Goal: Task Accomplishment & Management: Manage account settings

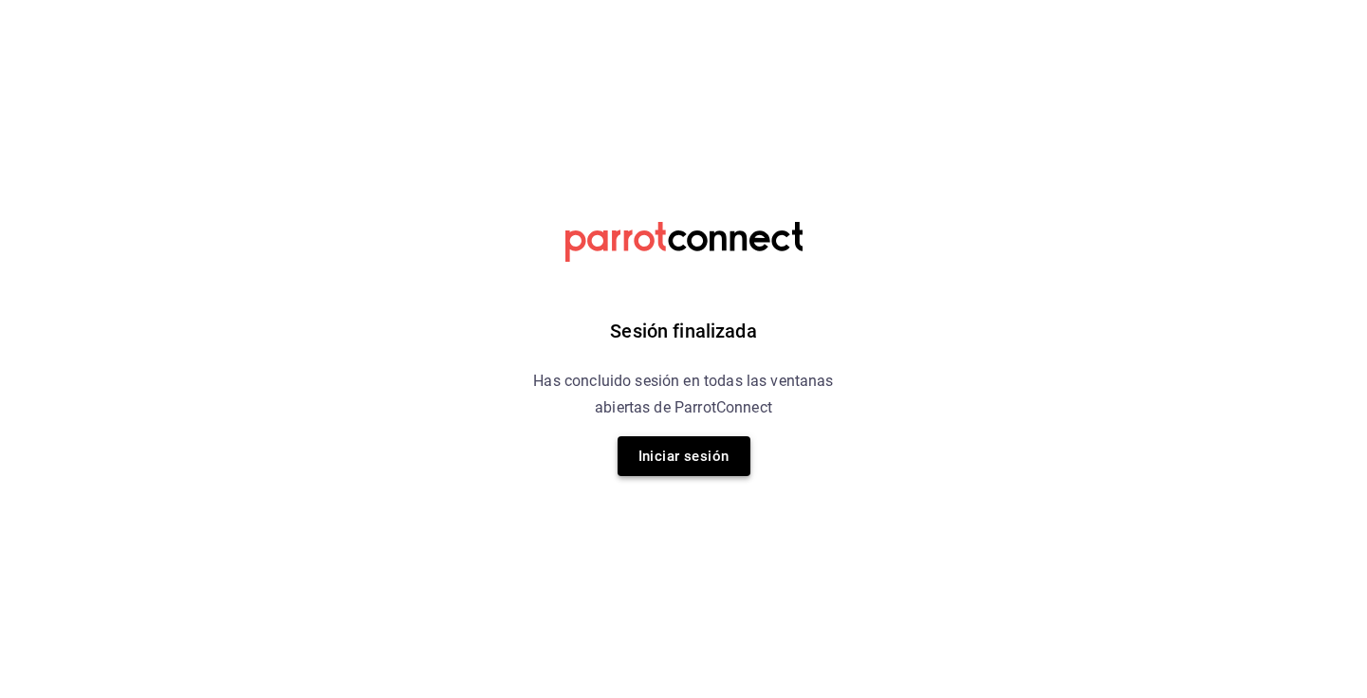
click at [706, 458] on button "Iniciar sesión" at bounding box center [684, 456] width 133 height 40
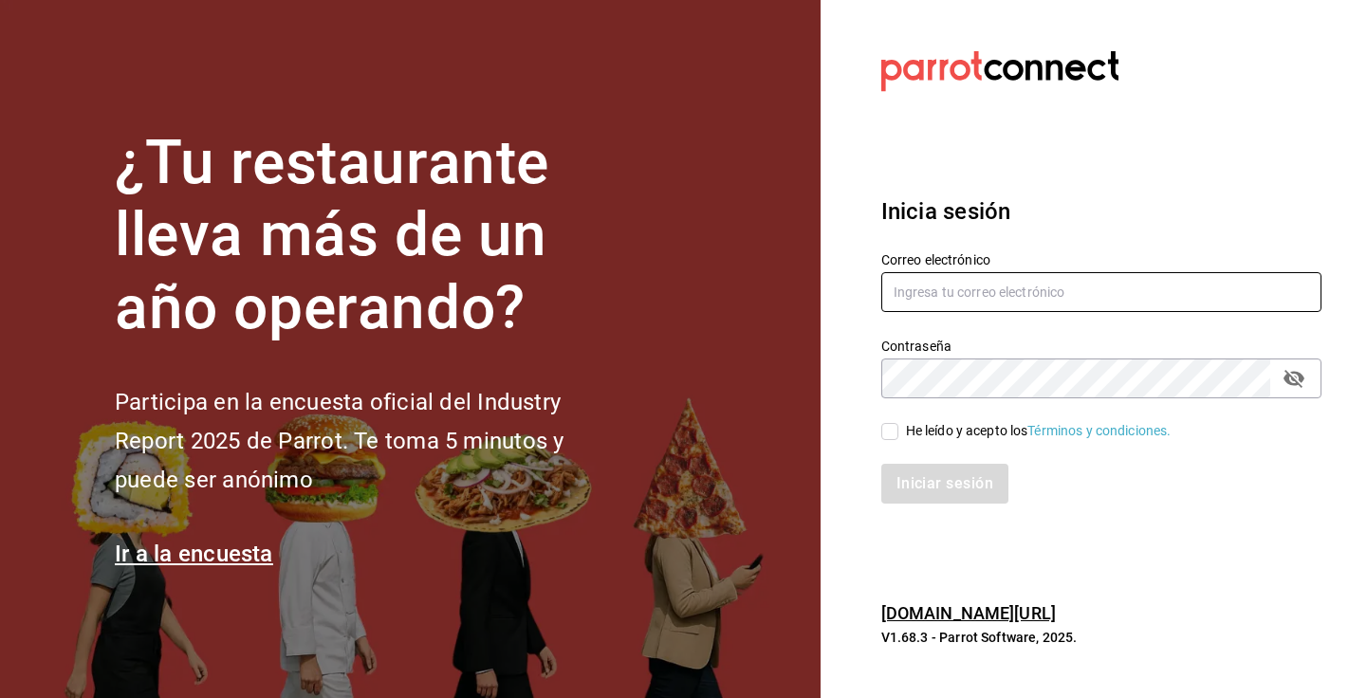
type input "[EMAIL_ADDRESS][DOMAIN_NAME]"
click at [890, 431] on input "He leído y acepto los Términos y condiciones." at bounding box center [889, 431] width 17 height 17
checkbox input "true"
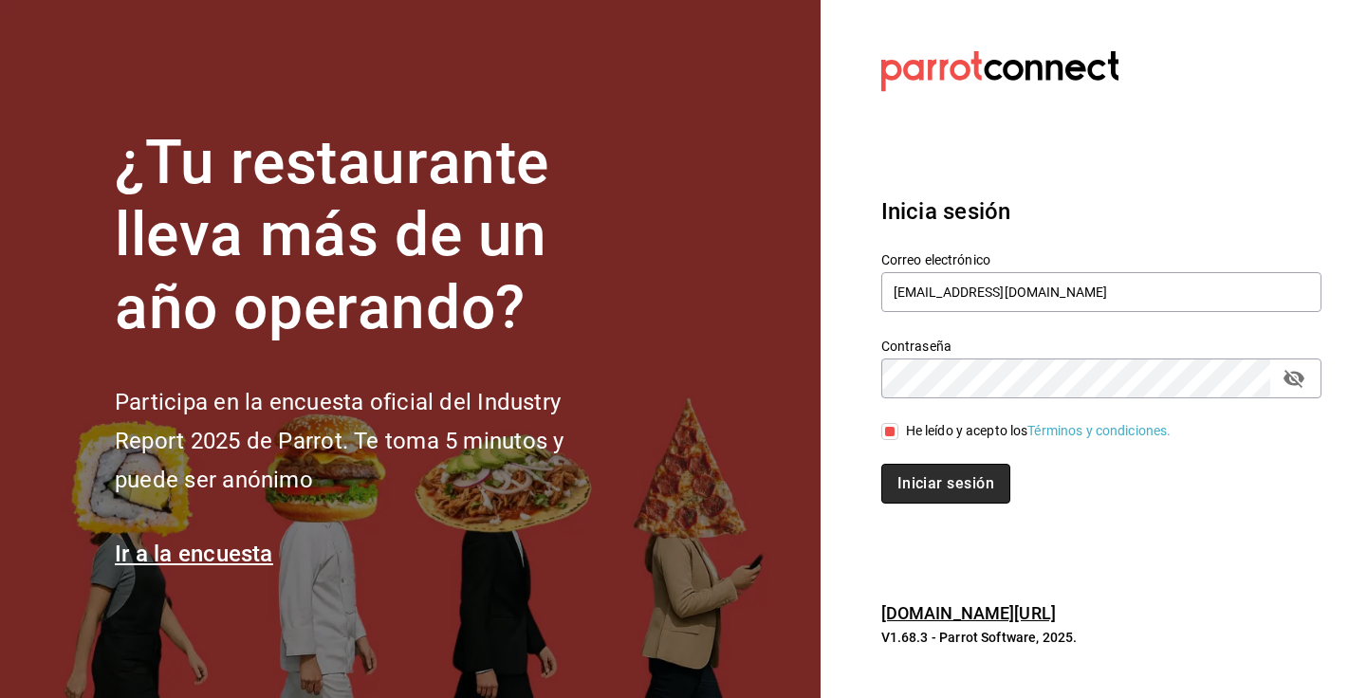
click at [955, 473] on button "Iniciar sesión" at bounding box center [945, 484] width 129 height 40
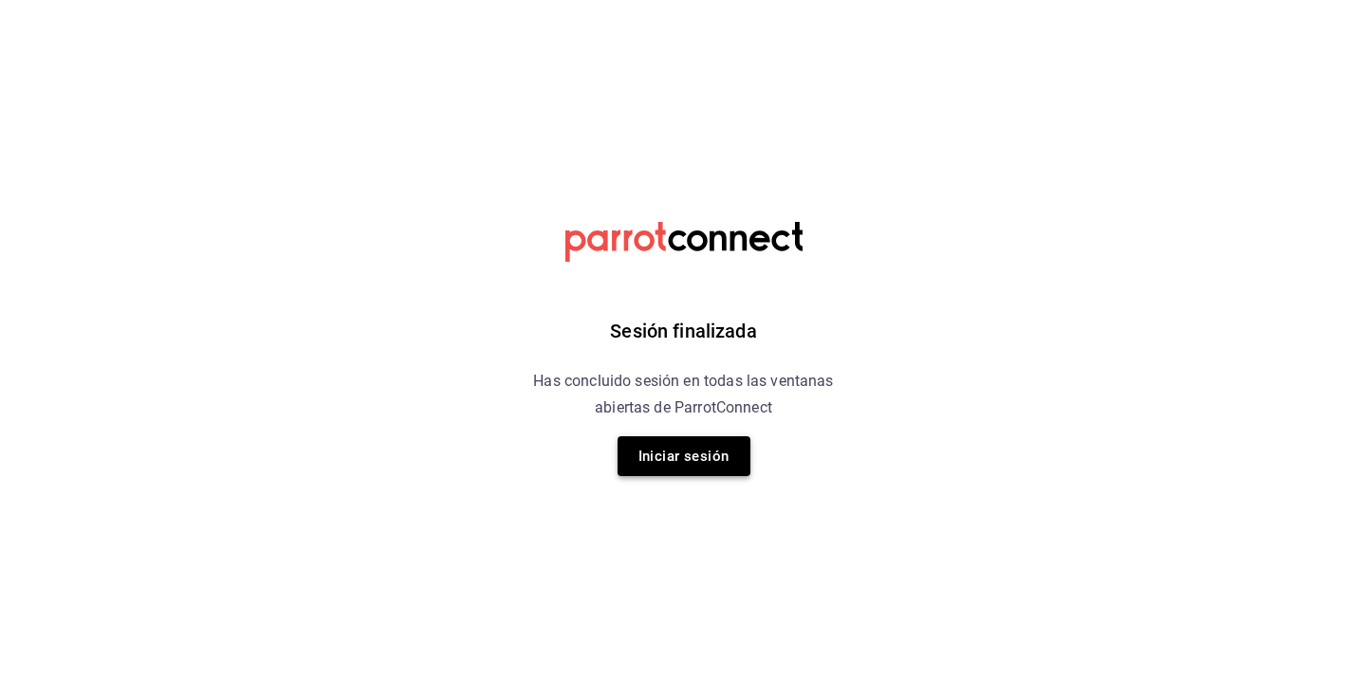
click at [715, 451] on button "Iniciar sesión" at bounding box center [684, 456] width 133 height 40
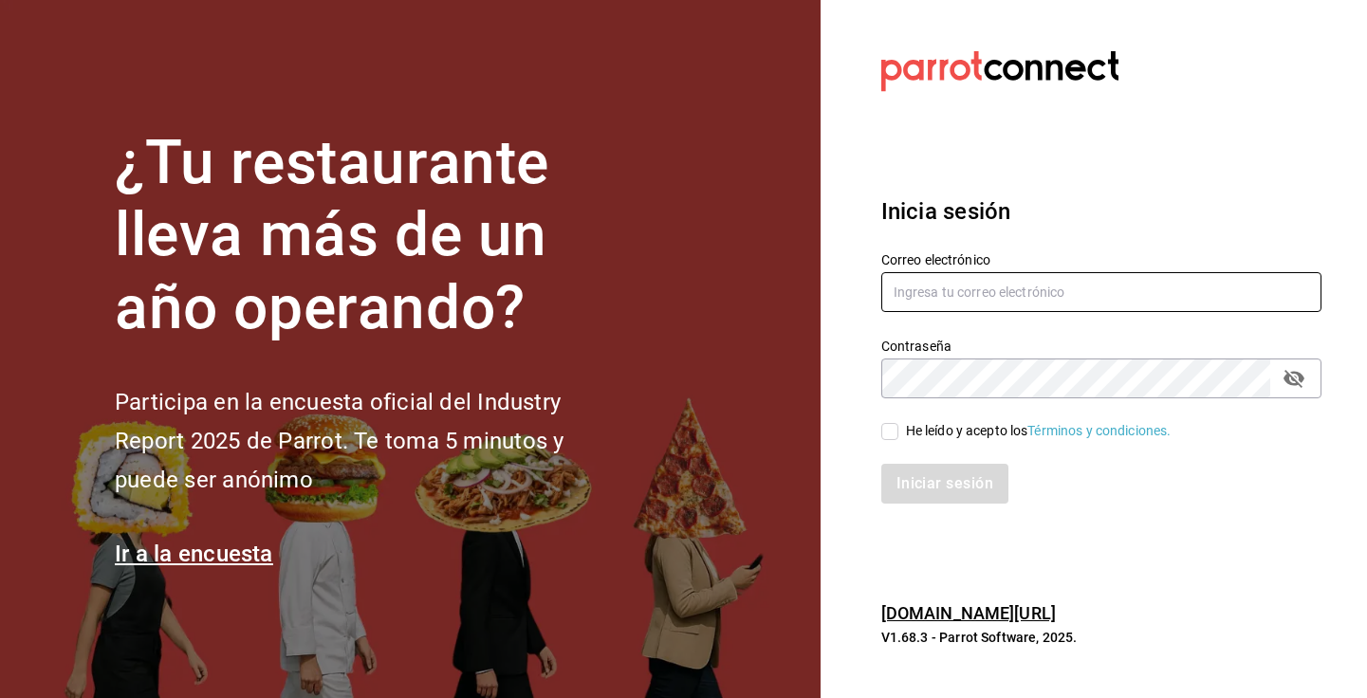
type input "[EMAIL_ADDRESS][DOMAIN_NAME]"
click at [888, 434] on input "He leído y acepto los Términos y condiciones." at bounding box center [889, 431] width 17 height 17
checkbox input "true"
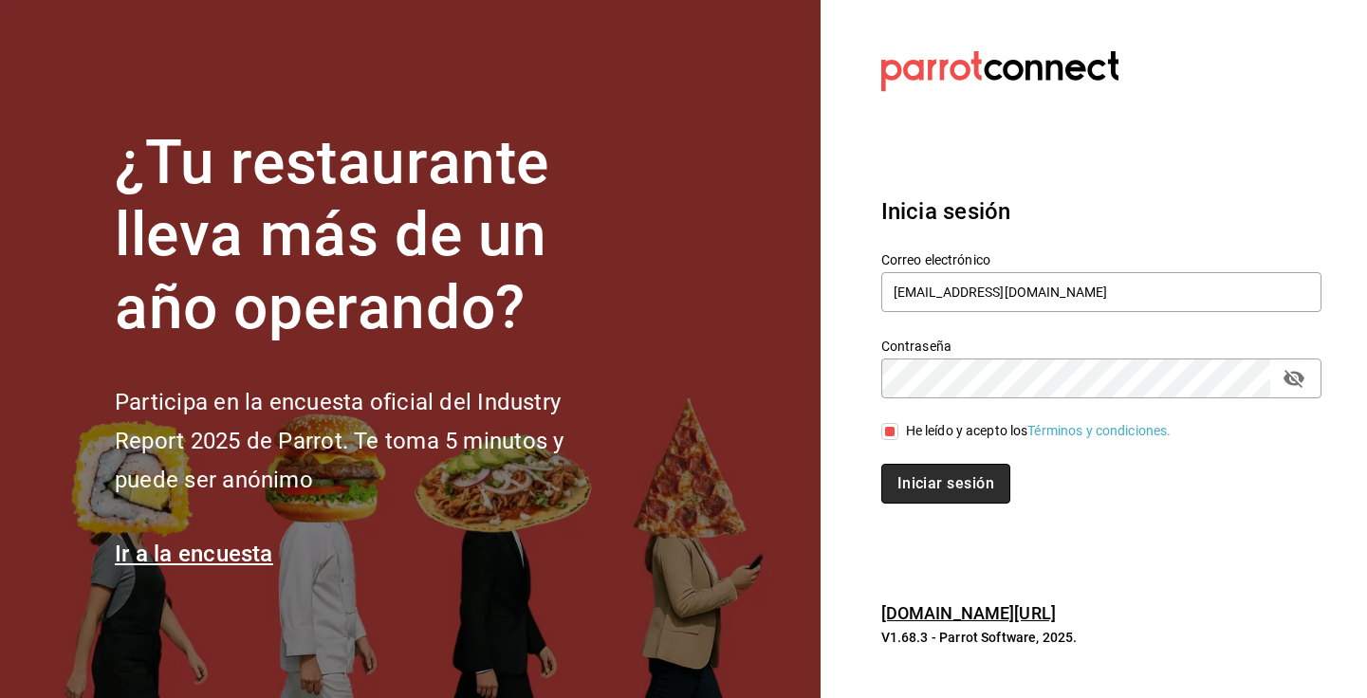
click at [962, 482] on button "Iniciar sesión" at bounding box center [945, 484] width 129 height 40
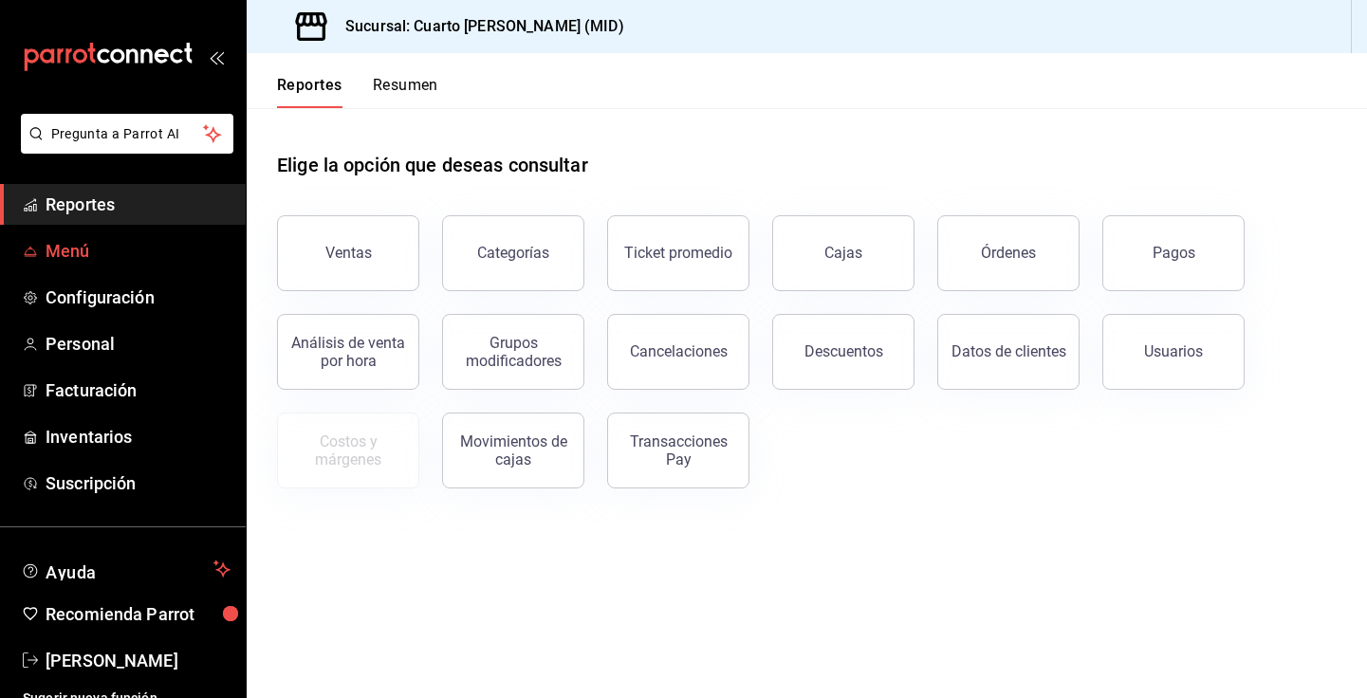
click at [118, 255] on span "Menú" at bounding box center [138, 251] width 185 height 26
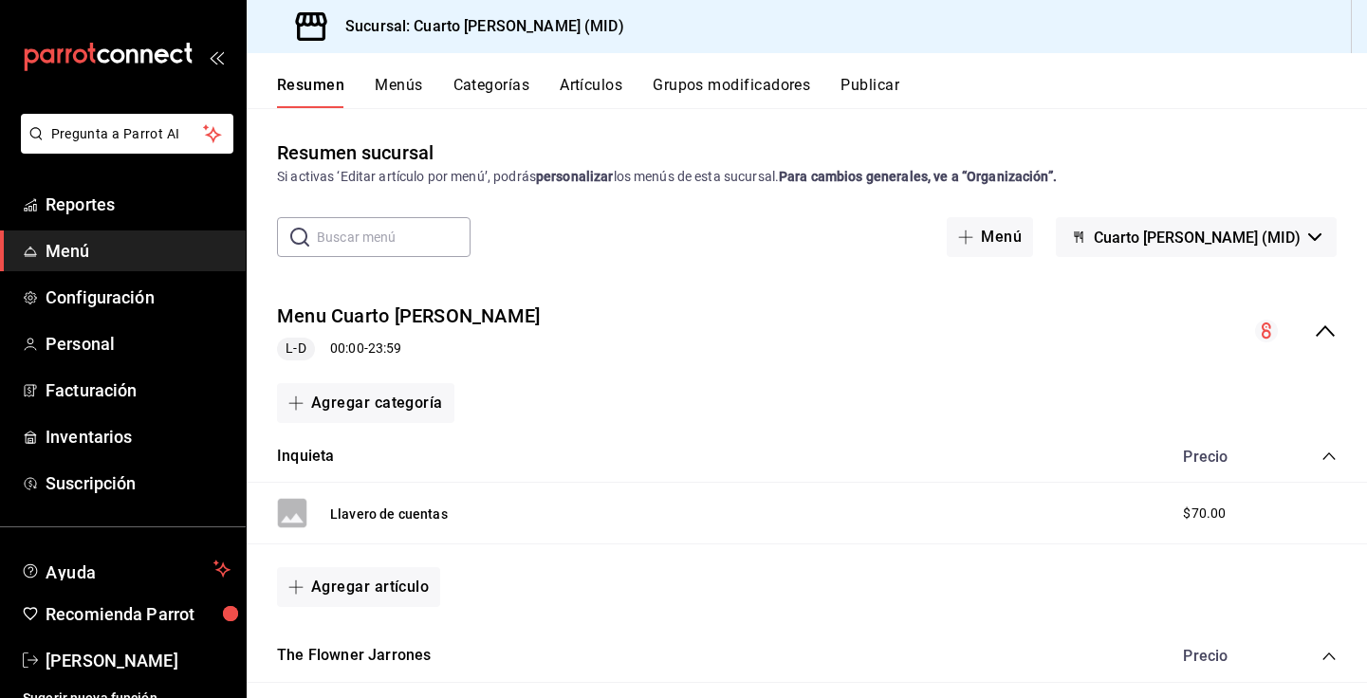
click at [866, 73] on div "Resumen Menús Categorías Artículos Grupos modificadores Publicar" at bounding box center [807, 80] width 1121 height 55
click at [876, 85] on button "Publicar" at bounding box center [870, 92] width 59 height 32
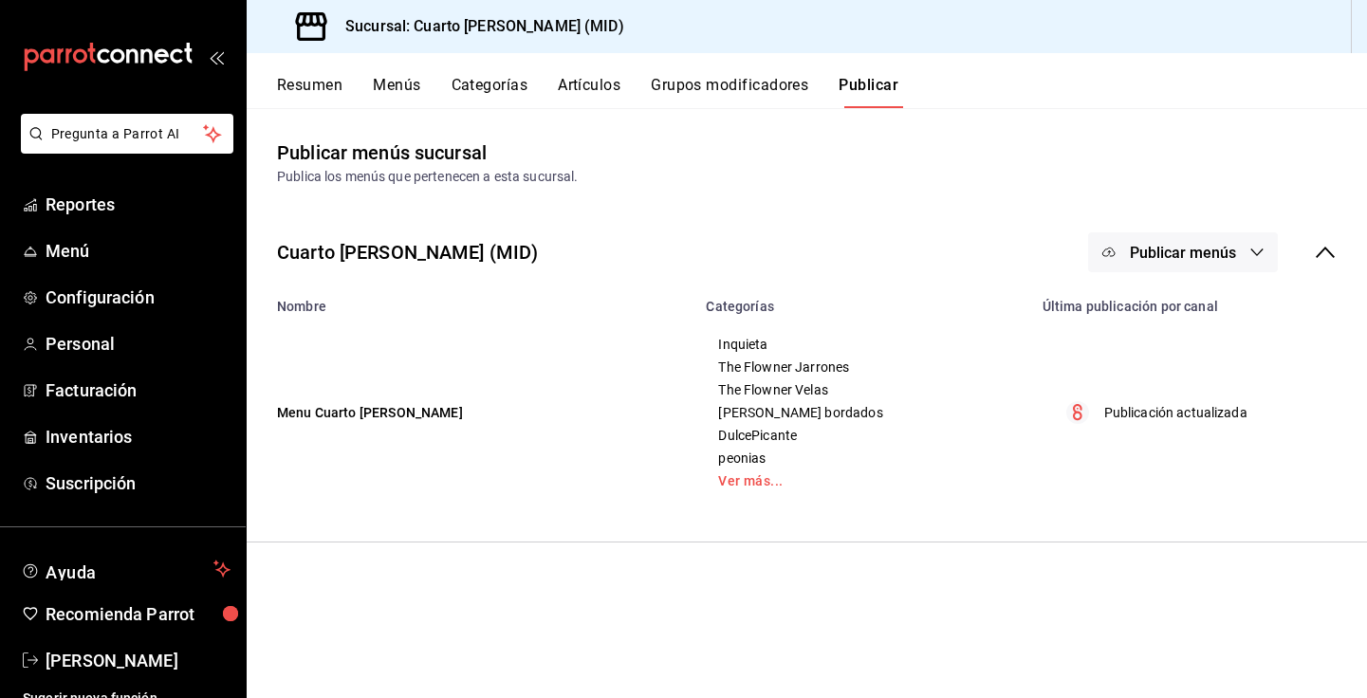
click at [1160, 253] on span "Publicar menús" at bounding box center [1183, 253] width 106 height 18
click at [1182, 308] on span "Punto de venta" at bounding box center [1210, 315] width 91 height 20
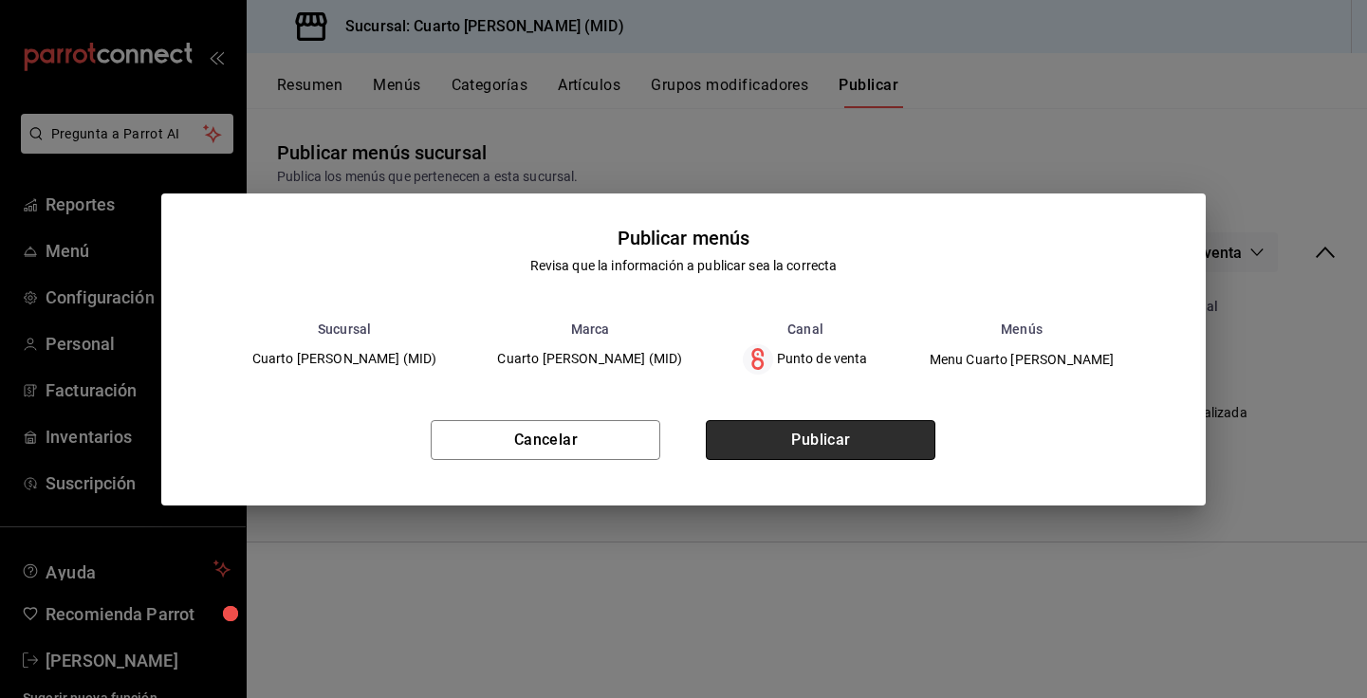
click at [758, 444] on button "Publicar" at bounding box center [821, 440] width 230 height 40
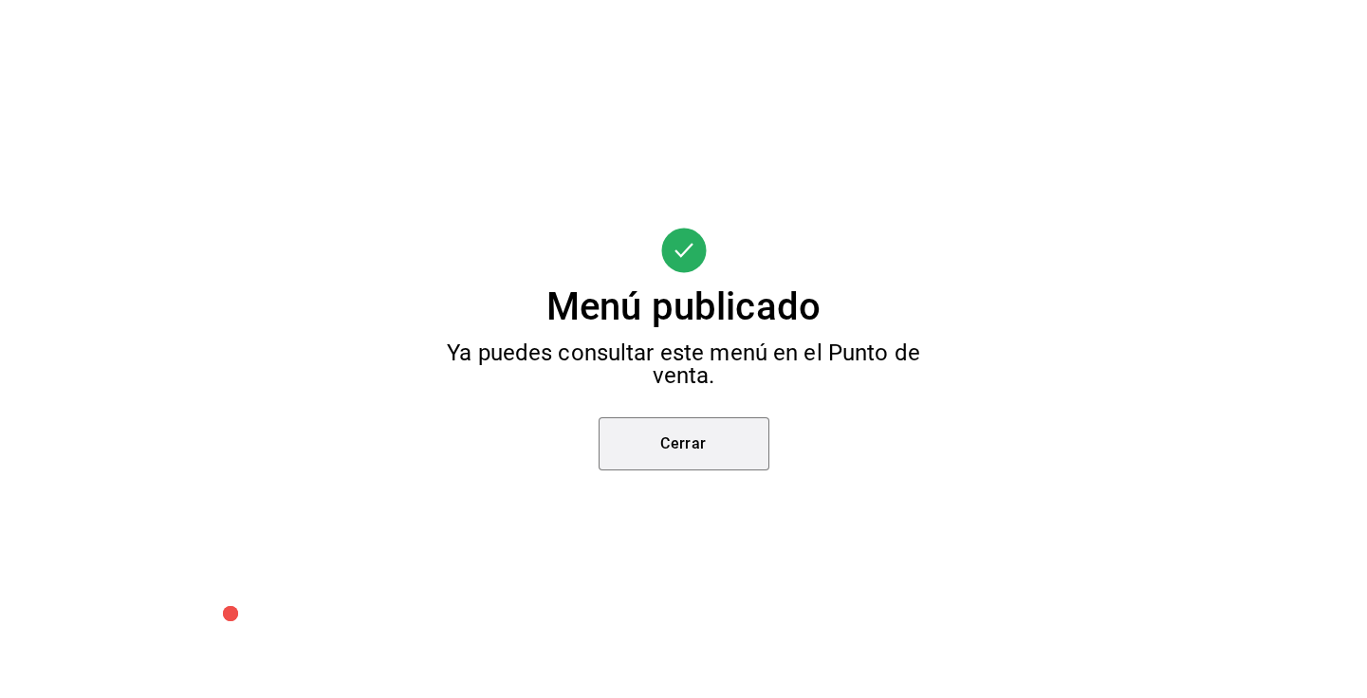
click at [758, 444] on button "Cerrar" at bounding box center [684, 443] width 171 height 53
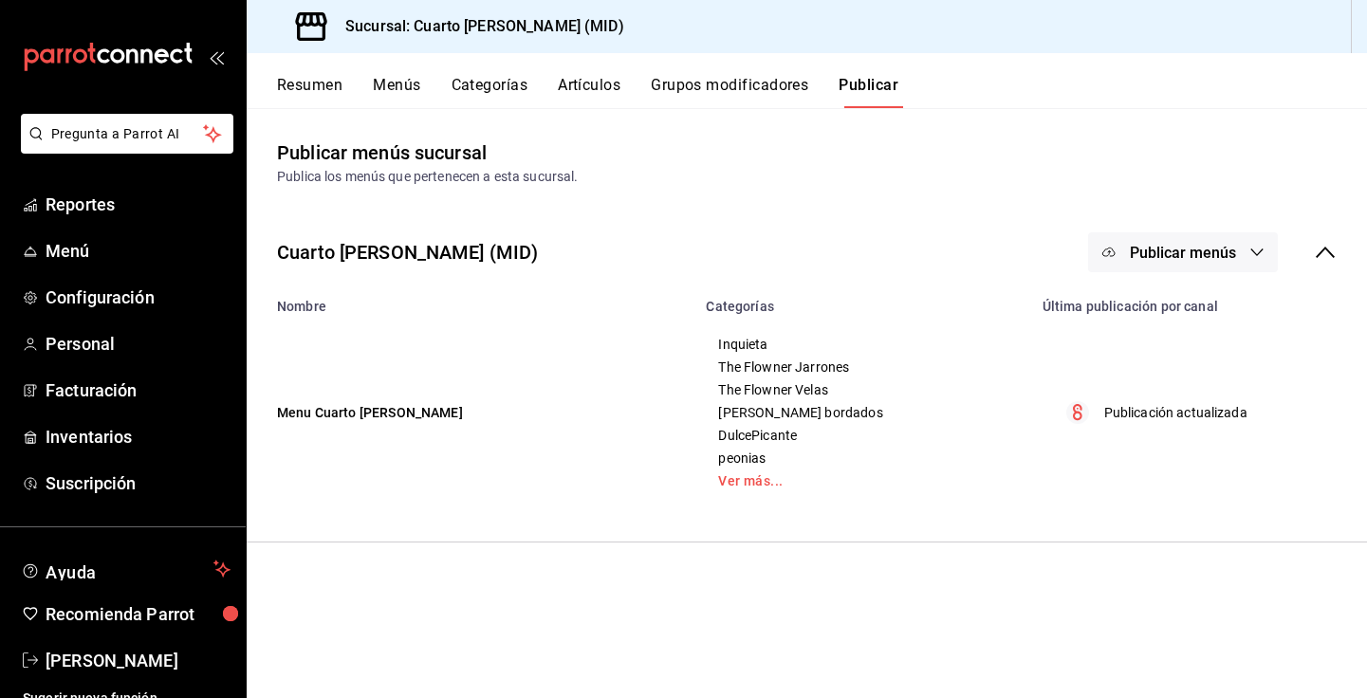
click at [399, 99] on button "Menús" at bounding box center [396, 92] width 47 height 32
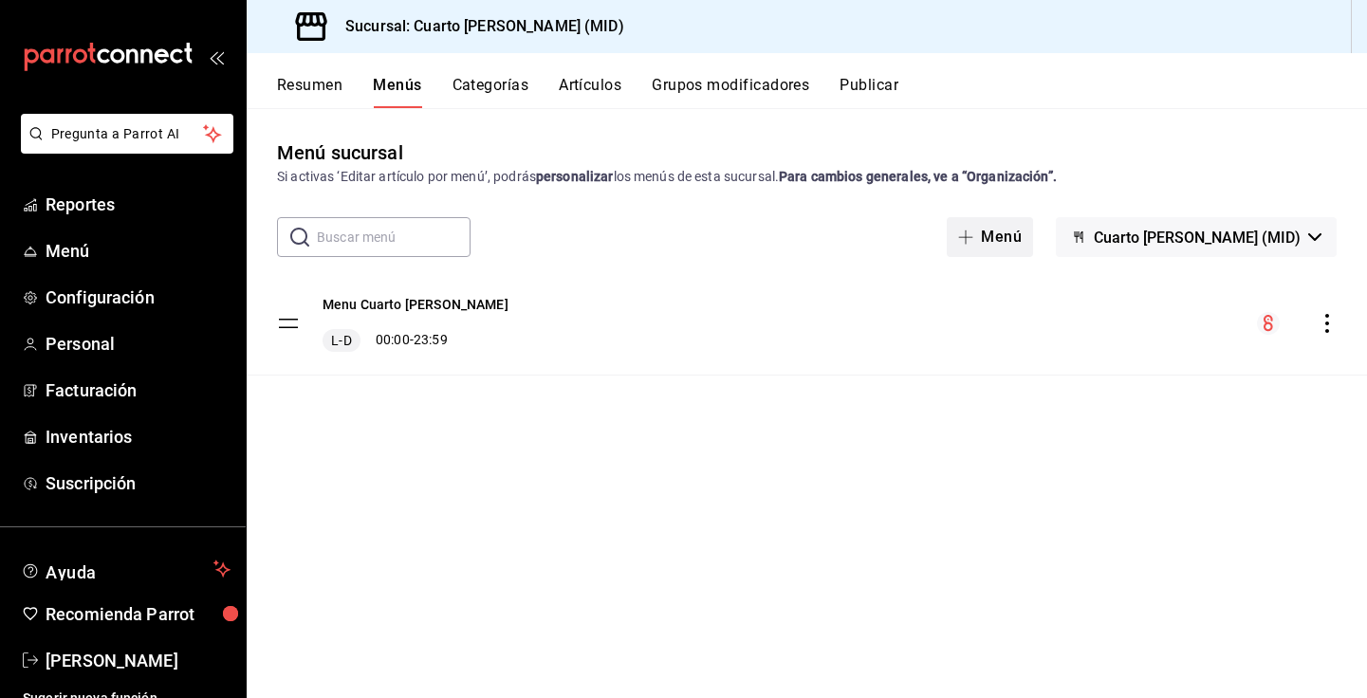
click at [1033, 221] on button "Menú" at bounding box center [990, 237] width 86 height 40
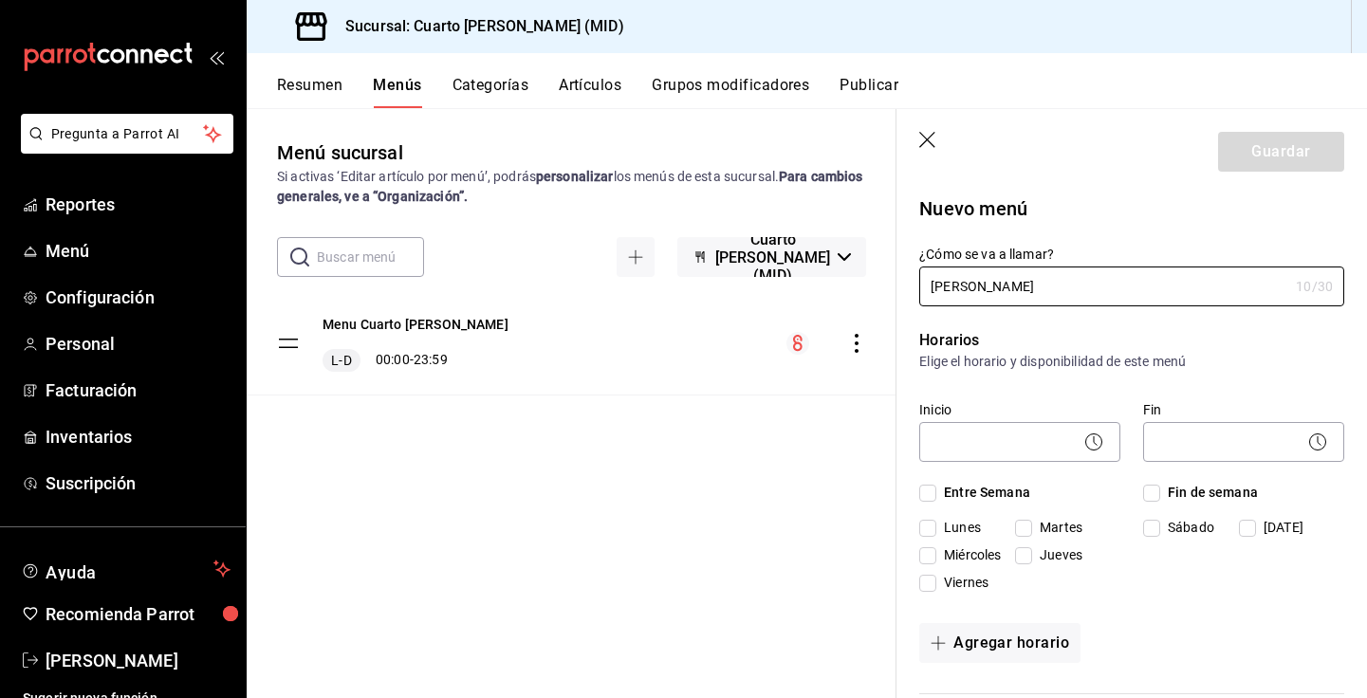
type input "Ramo Amanc"
click at [935, 140] on icon "button" at bounding box center [928, 141] width 19 height 19
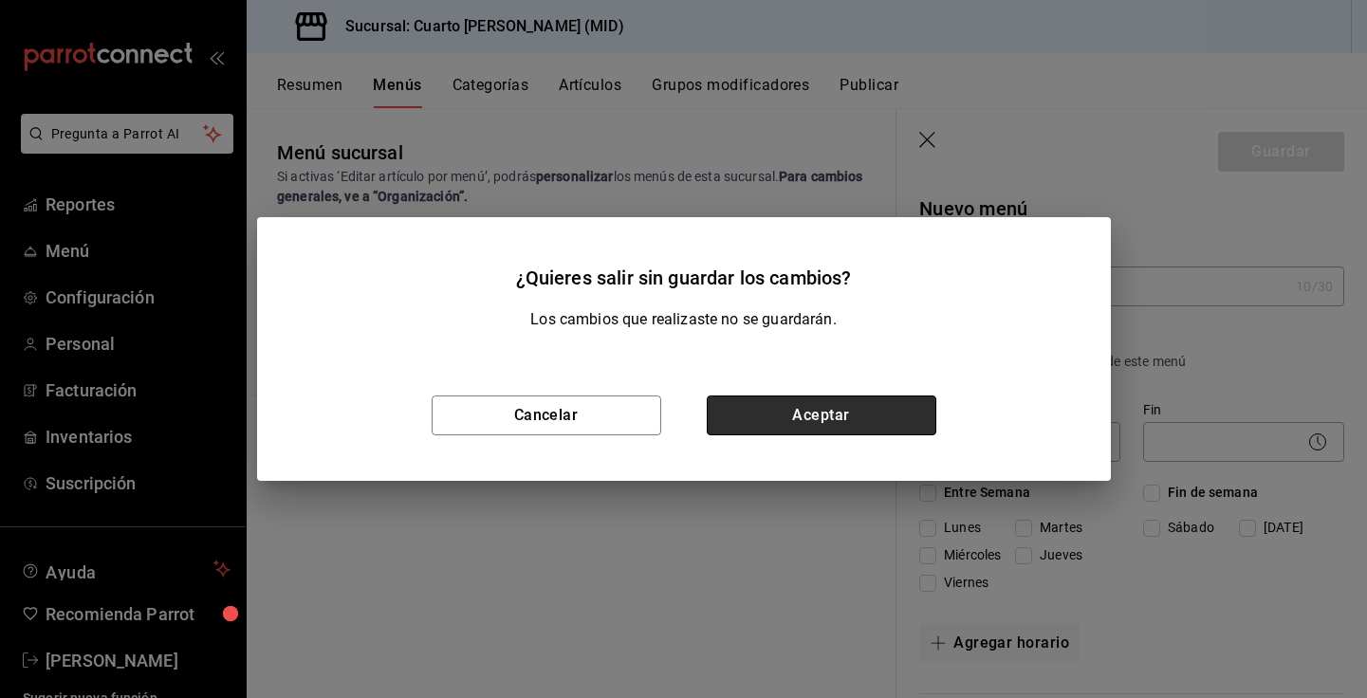
click at [807, 417] on button "Aceptar" at bounding box center [822, 416] width 230 height 40
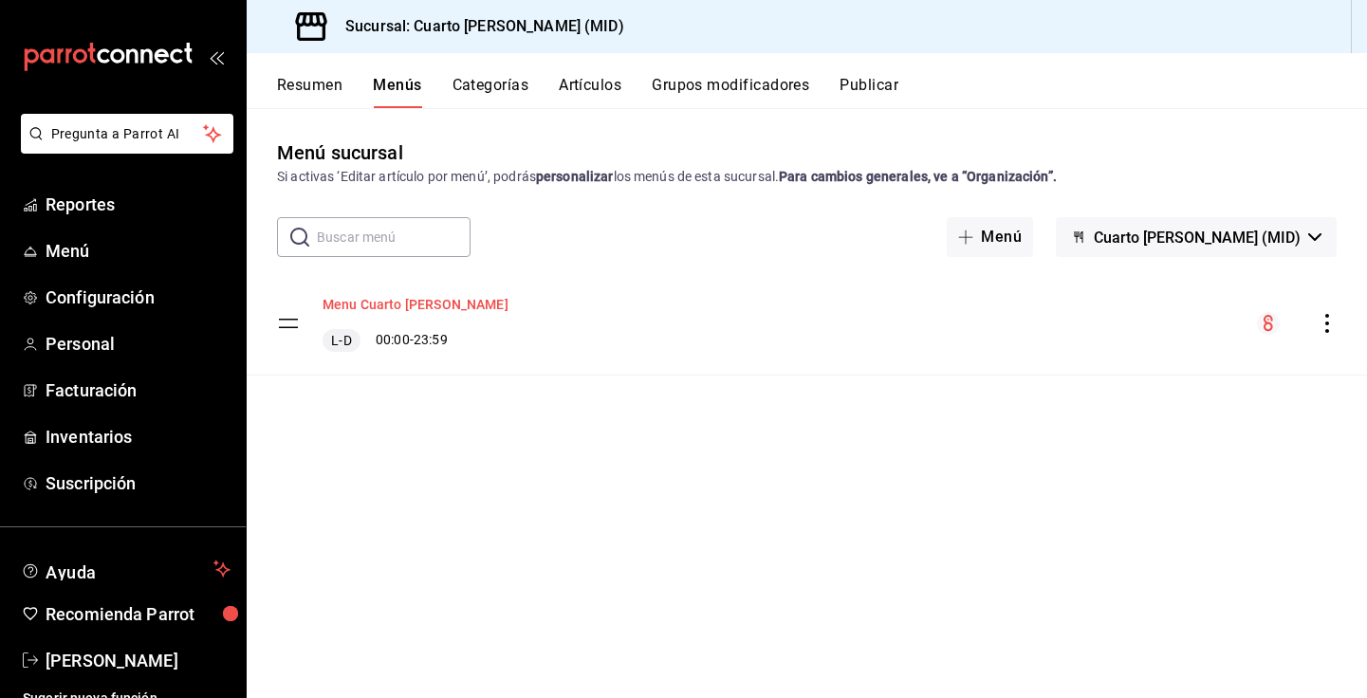
click at [356, 302] on button "Menu Cuarto de Rosas" at bounding box center [416, 304] width 186 height 19
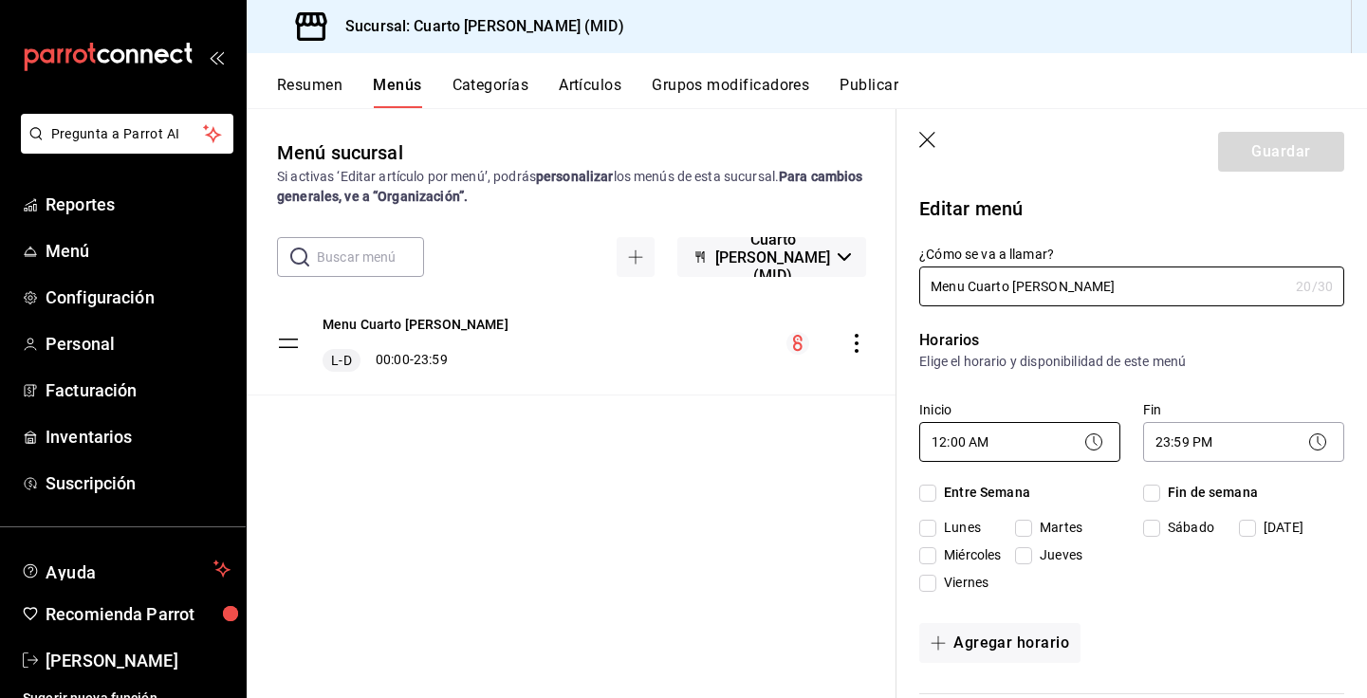
checkbox input "true"
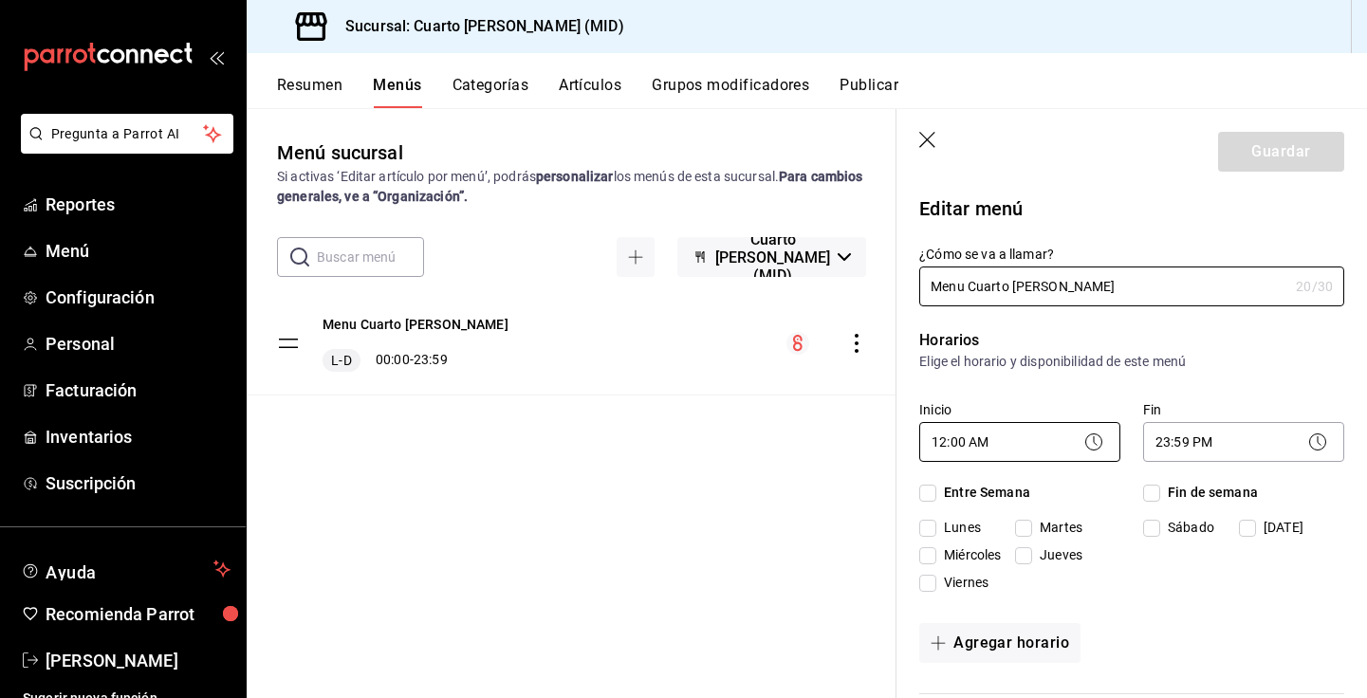
checkbox input "true"
click at [924, 132] on icon "button" at bounding box center [928, 141] width 19 height 19
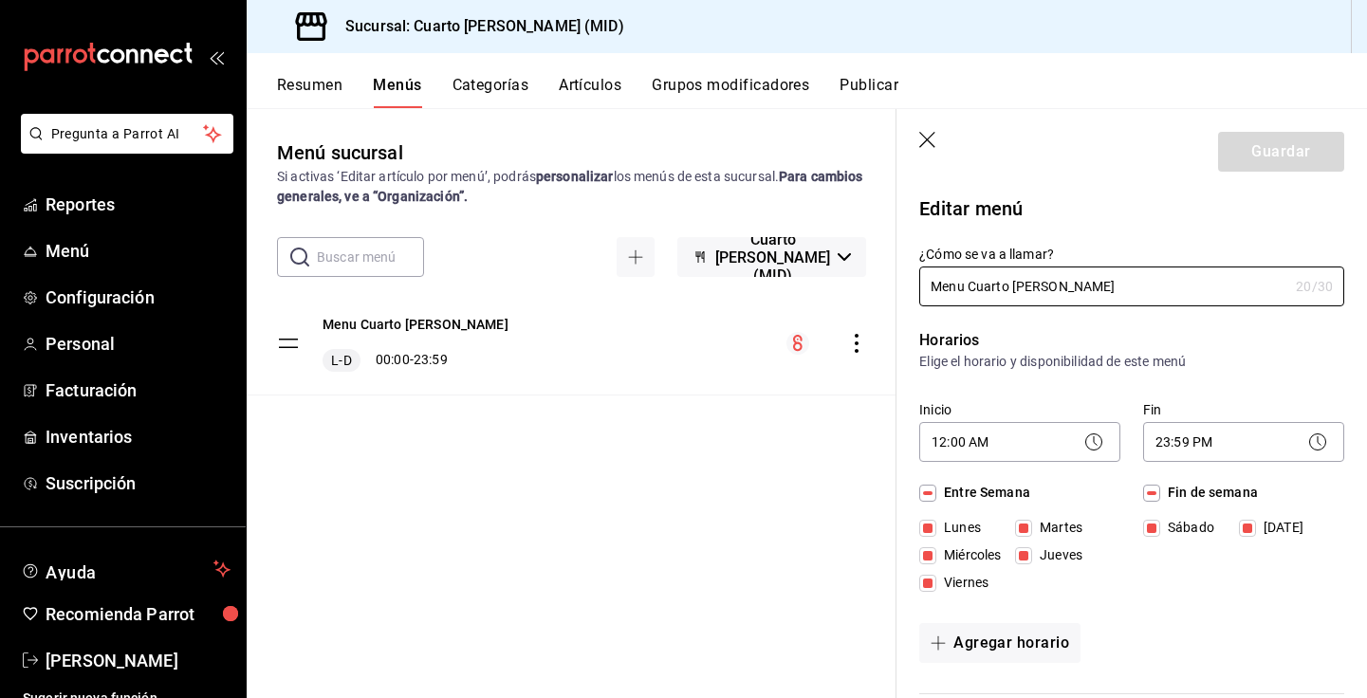
click at [581, 67] on div "Resumen Menús Categorías Artículos Grupos modificadores Publicar" at bounding box center [807, 80] width 1121 height 55
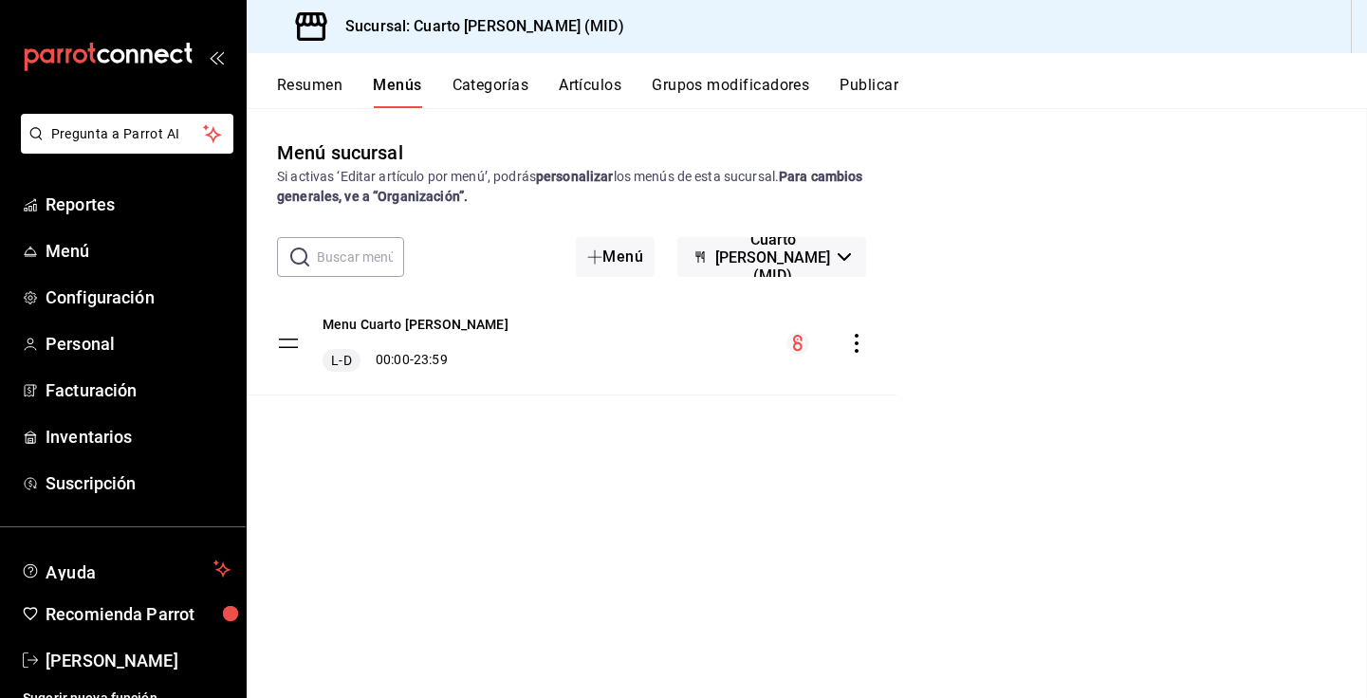
checkbox input "false"
type input "1755805650433"
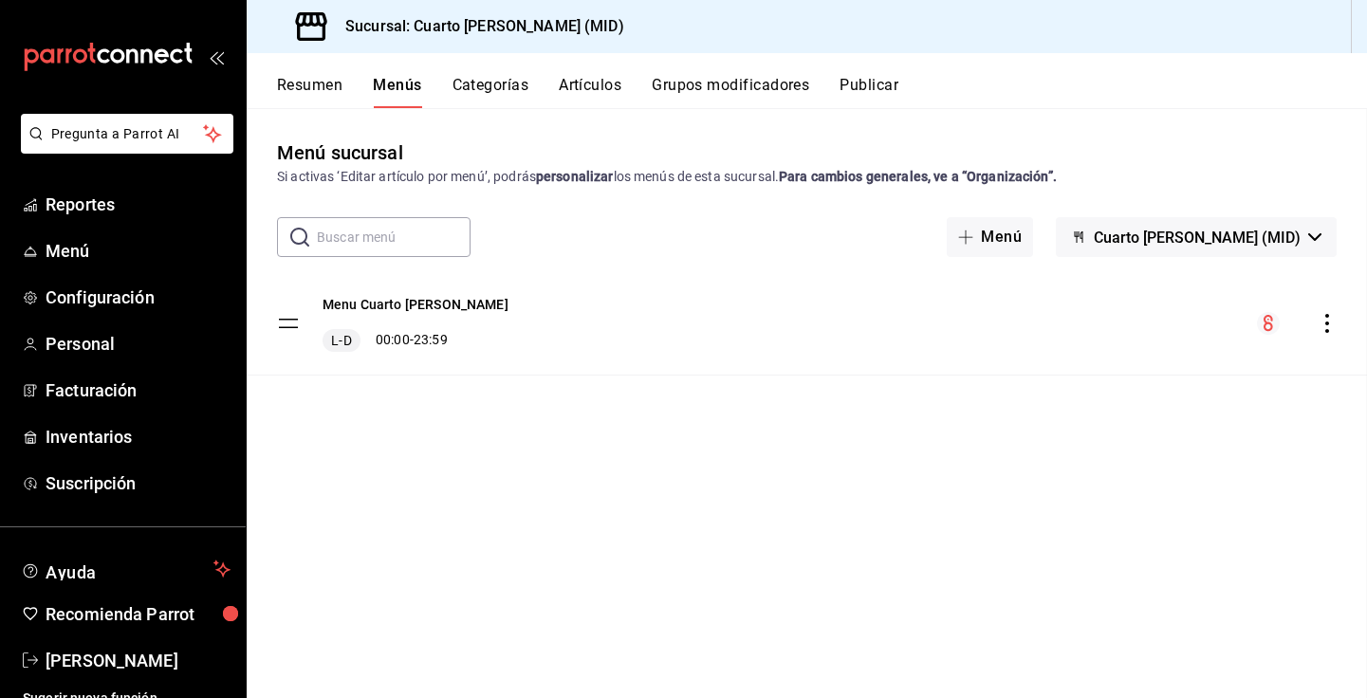
checkbox input "false"
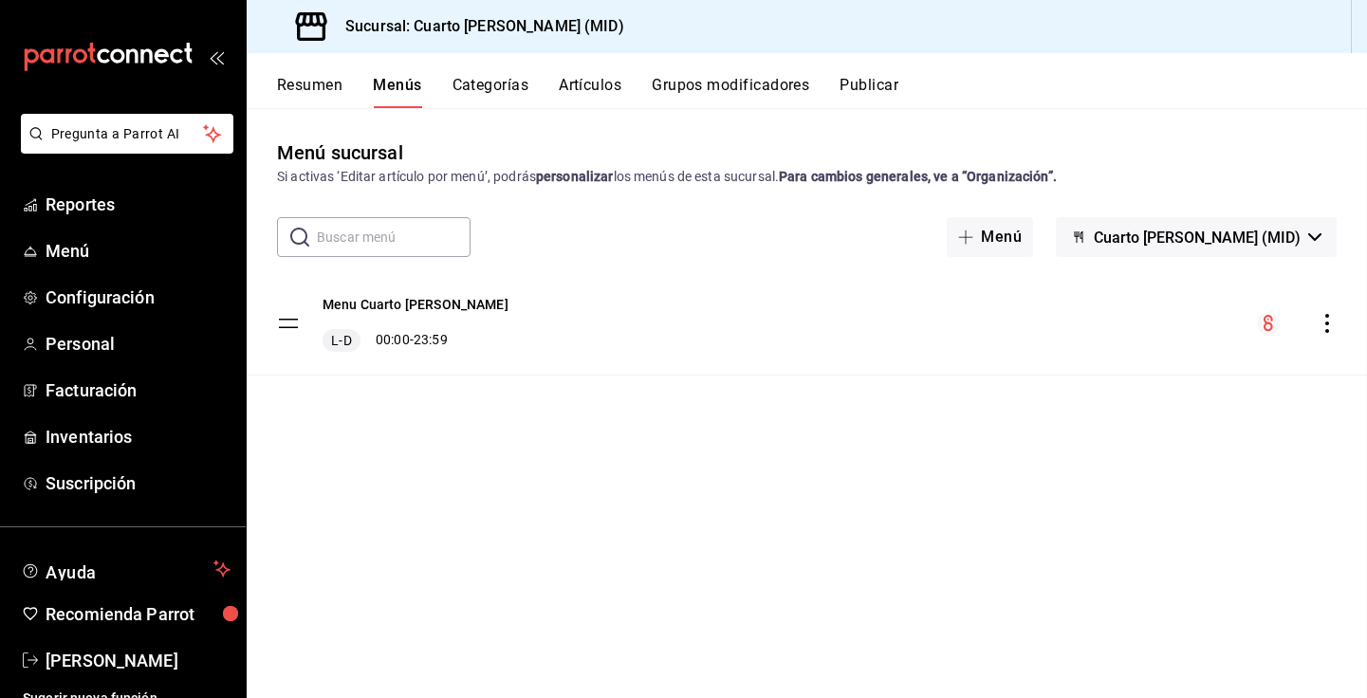
checkbox input "false"
click at [603, 92] on button "Artículos" at bounding box center [590, 92] width 63 height 32
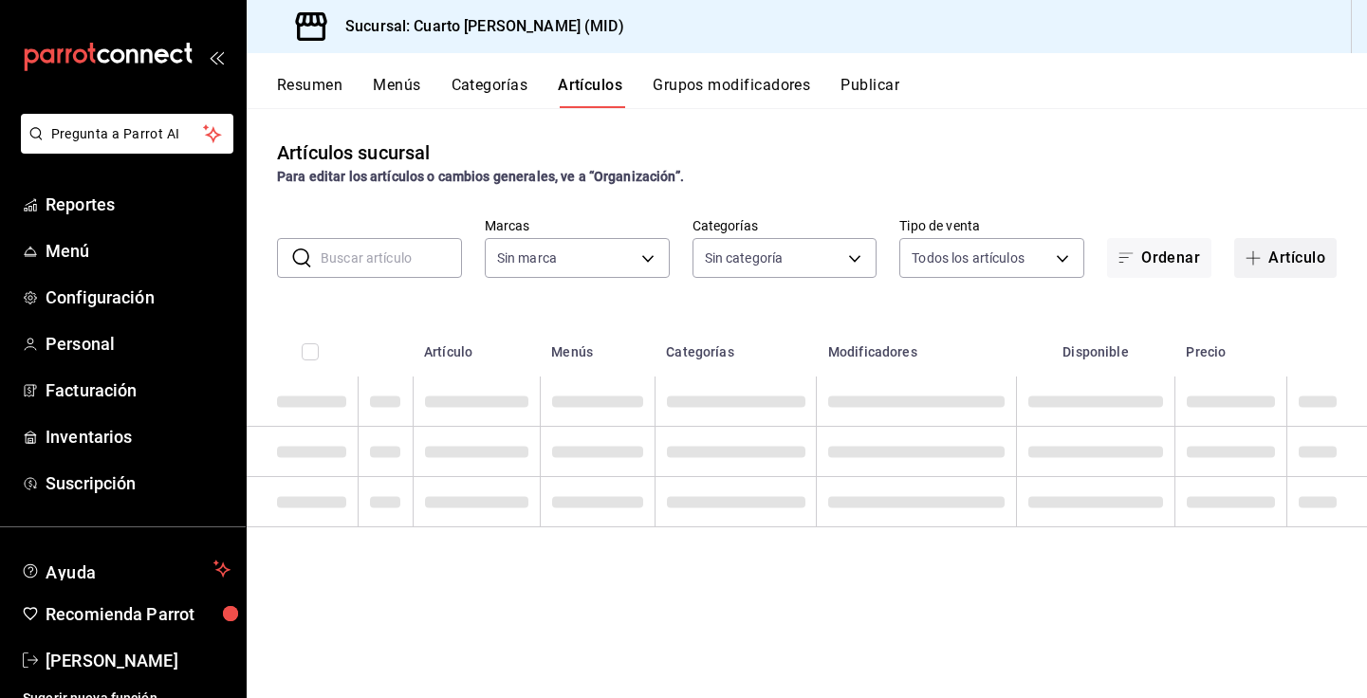
click at [1298, 262] on button "Artículo" at bounding box center [1285, 258] width 102 height 40
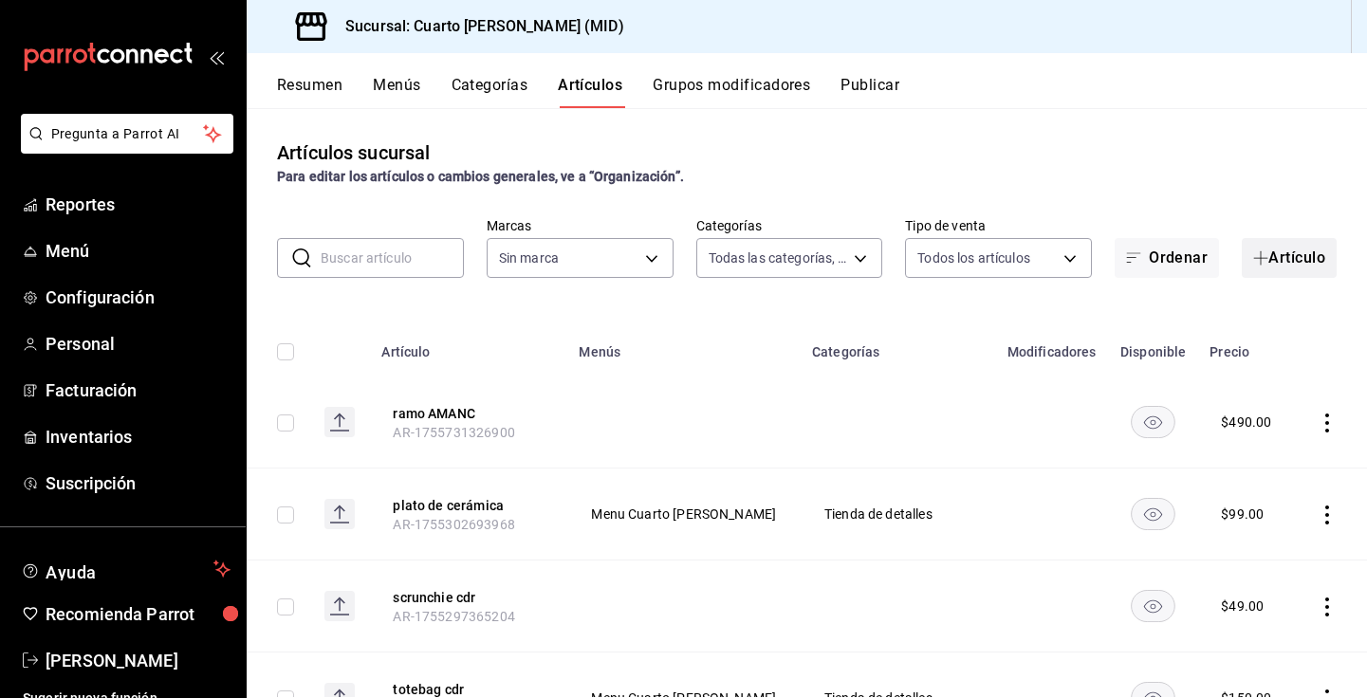
type input "9337de7b-f12f-4046-838f-e1eea326862c,ff8c51d5-140a-4d34-bbd4-8c4bd554a2d9,cc7ef…"
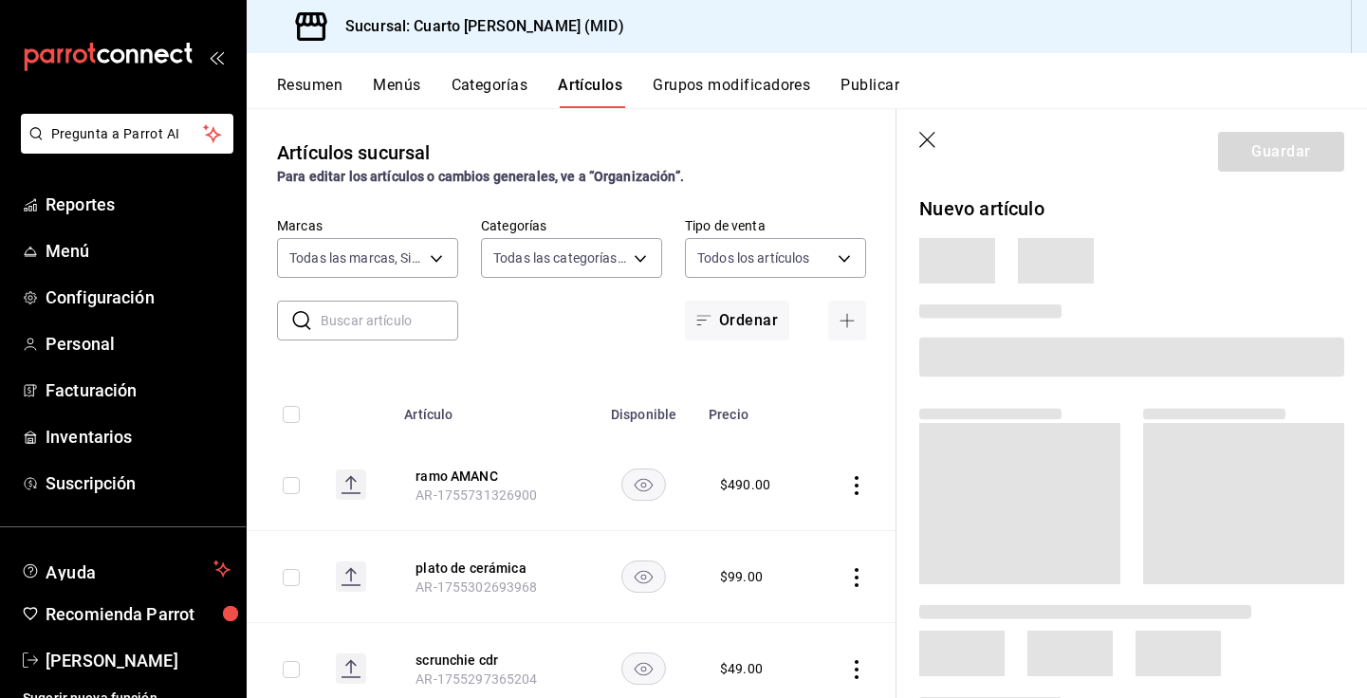
type input "fbcc02f7-780f-4b38-be15-3b9f1ddd6957"
click at [923, 139] on icon "button" at bounding box center [928, 141] width 19 height 19
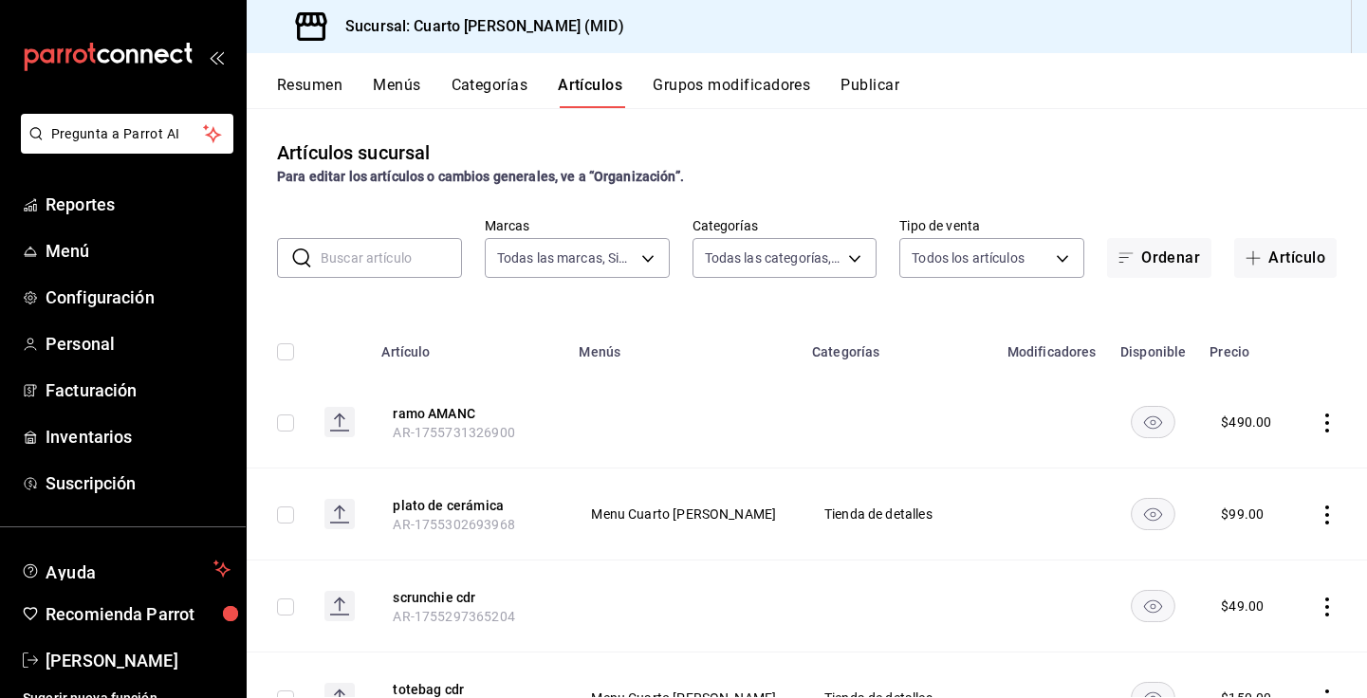
click at [893, 87] on button "Publicar" at bounding box center [870, 92] width 59 height 32
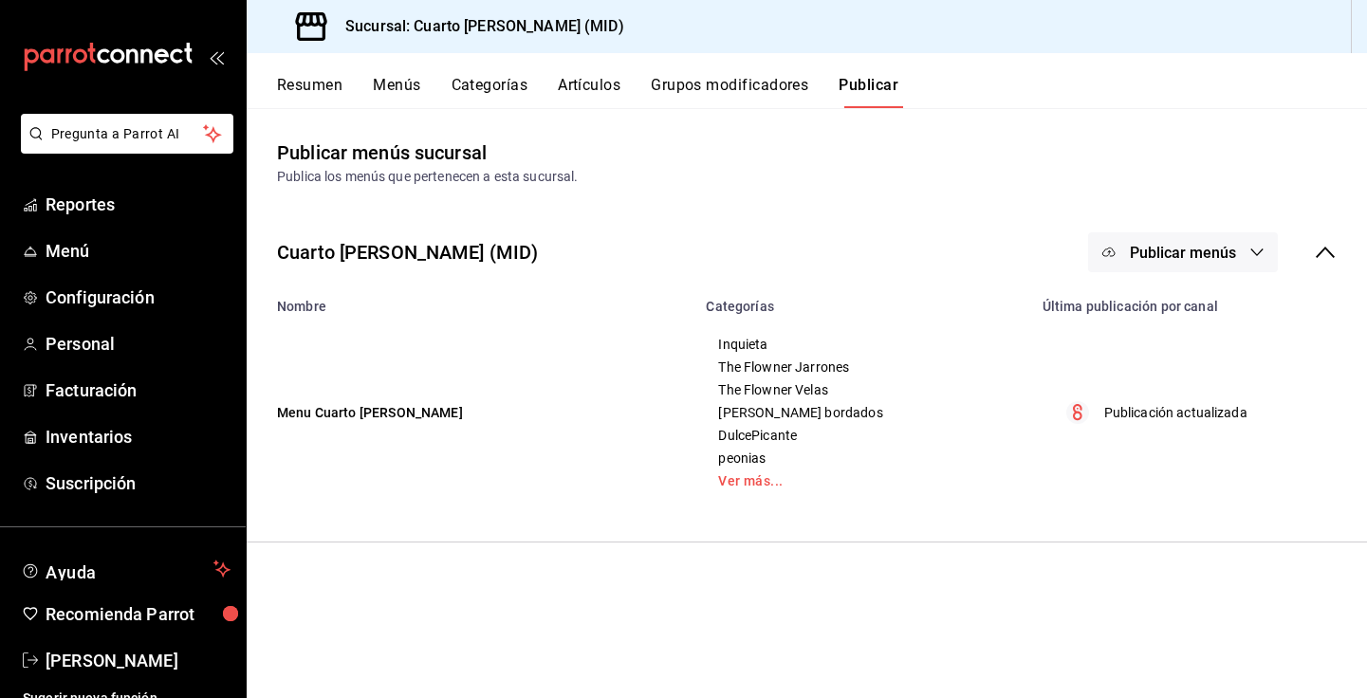
click at [1170, 253] on span "Publicar menús" at bounding box center [1183, 253] width 106 height 18
click at [1171, 308] on span "Punto de venta" at bounding box center [1210, 315] width 91 height 20
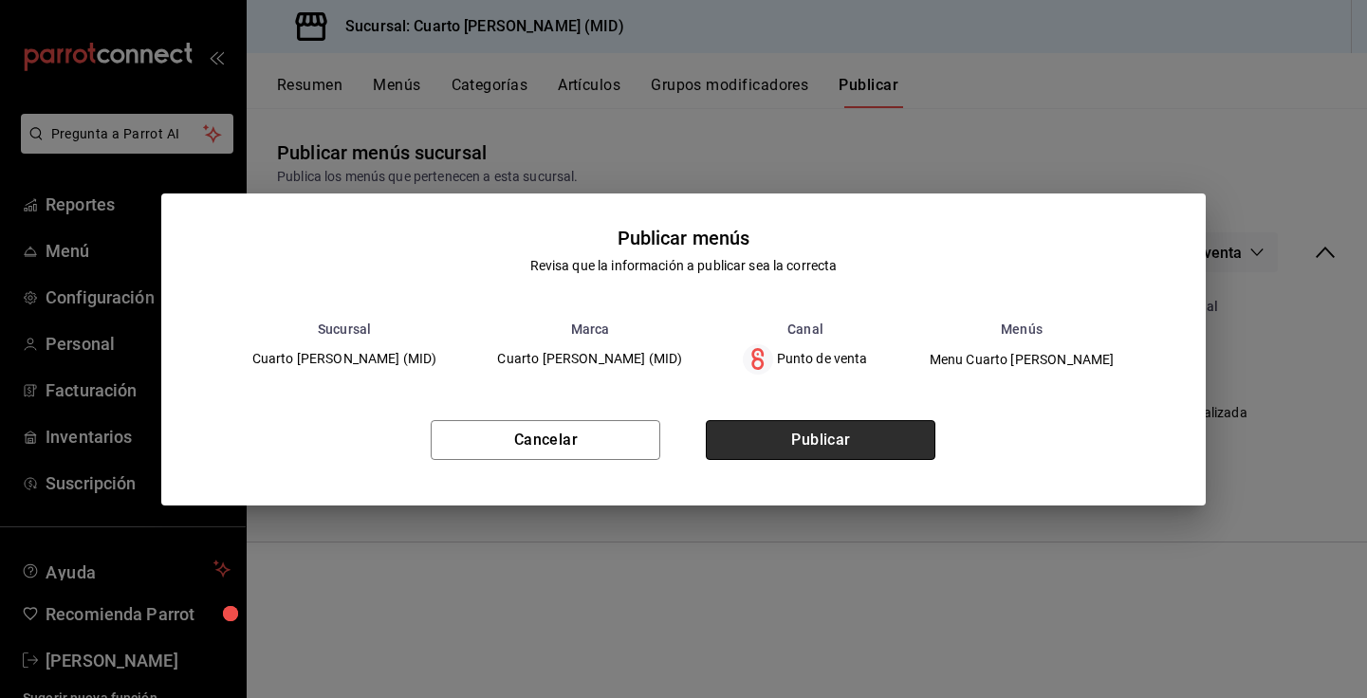
click at [869, 443] on button "Publicar" at bounding box center [821, 440] width 230 height 40
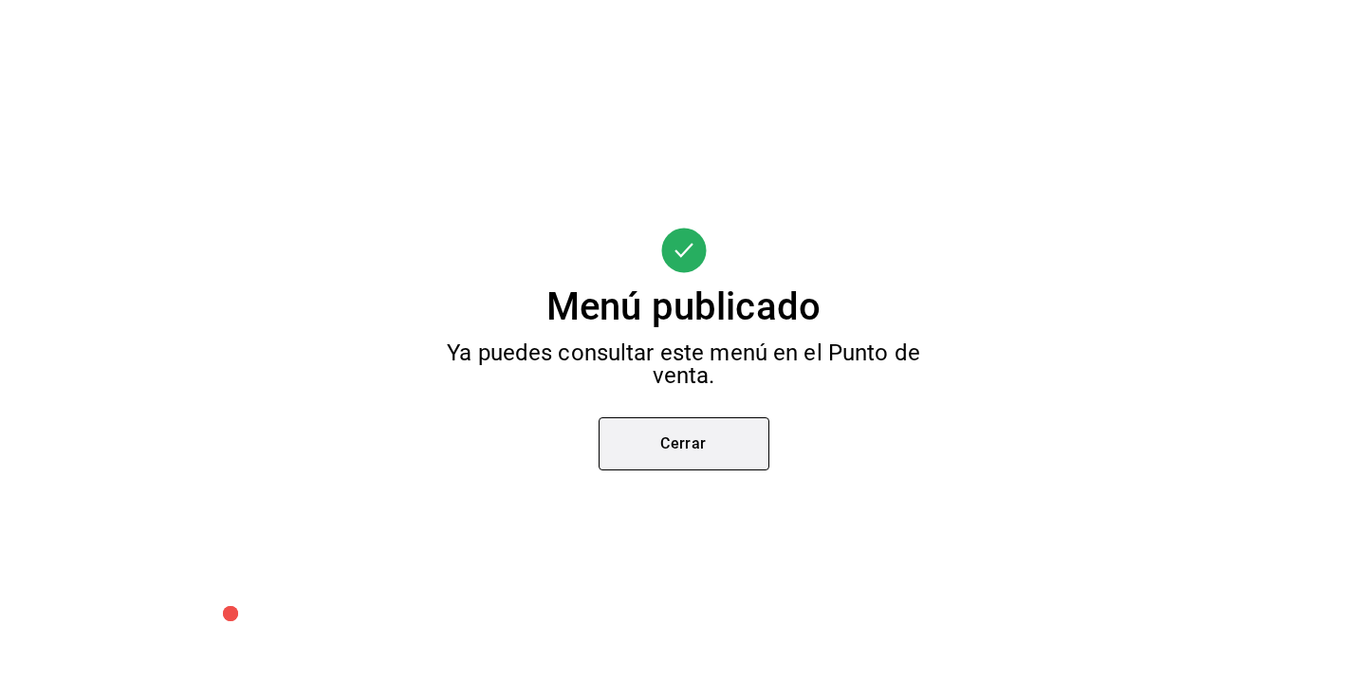
click at [636, 458] on button "Cerrar" at bounding box center [684, 443] width 171 height 53
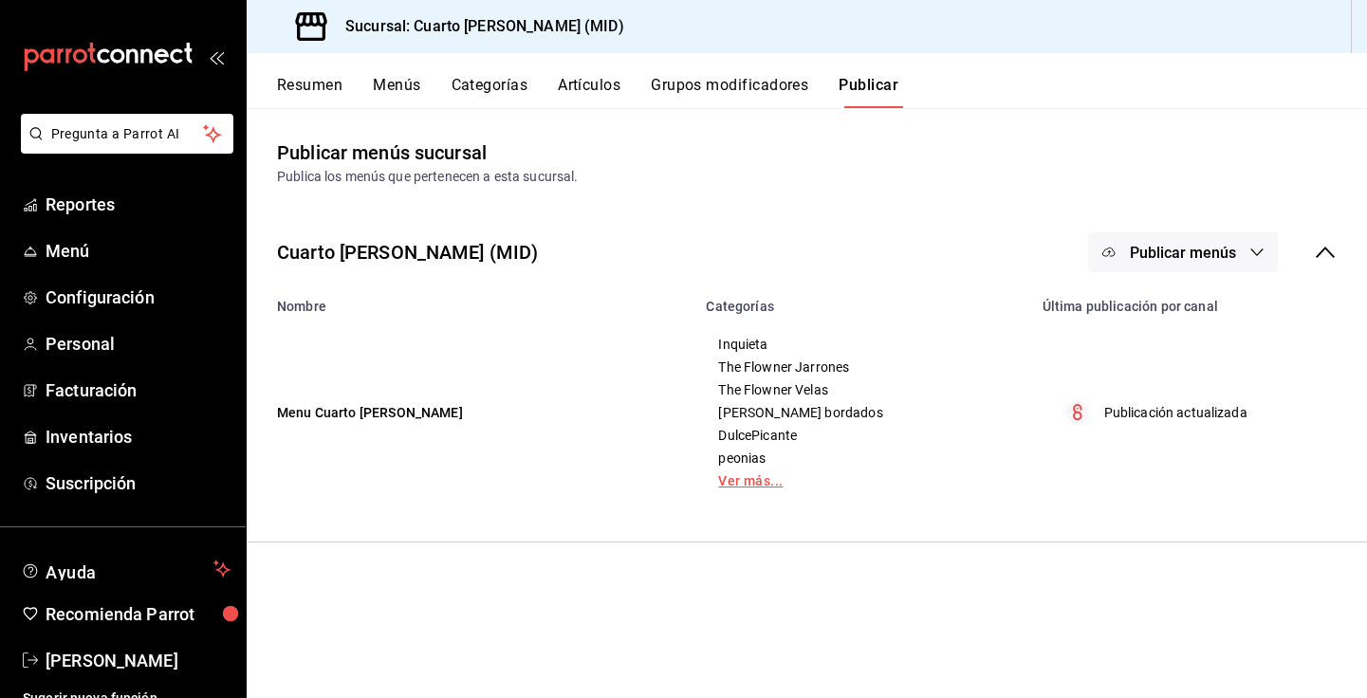
click at [752, 477] on link "Ver más..." at bounding box center [862, 480] width 288 height 13
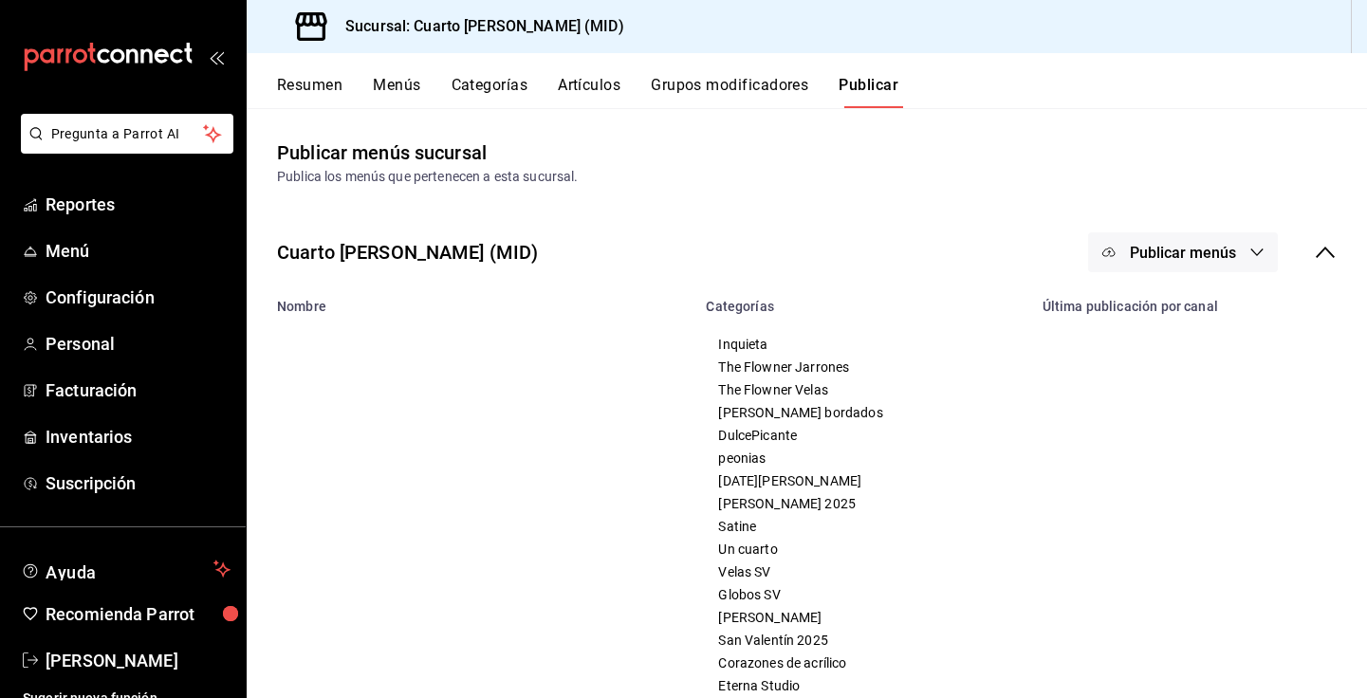
click at [590, 90] on button "Artículos" at bounding box center [589, 92] width 63 height 32
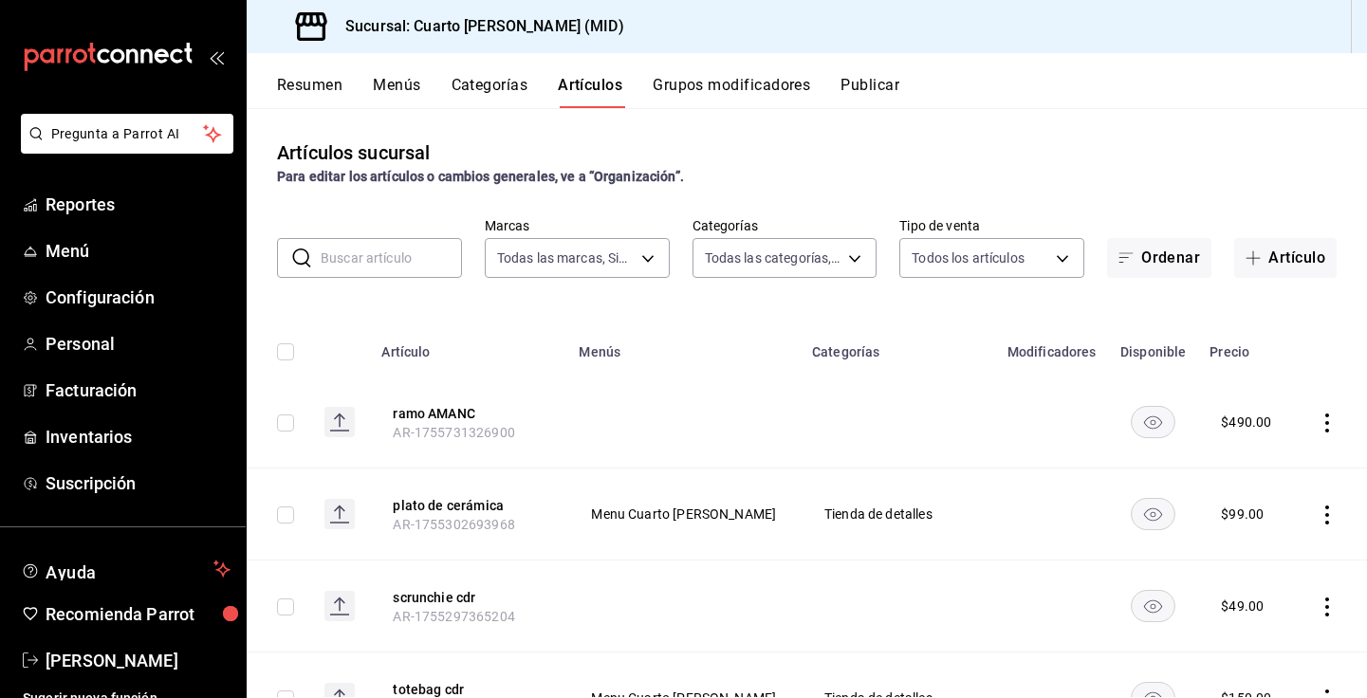
type input "fbcc02f7-780f-4b38-be15-3b9f1ddd6957"
type input "9337de7b-f12f-4046-838f-e1eea326862c,ff8c51d5-140a-4d34-bbd4-8c4bd554a2d9,cc7ef…"
click at [1326, 427] on icon "actions" at bounding box center [1327, 423] width 19 height 19
click at [1253, 466] on span "Editar" at bounding box center [1270, 467] width 49 height 20
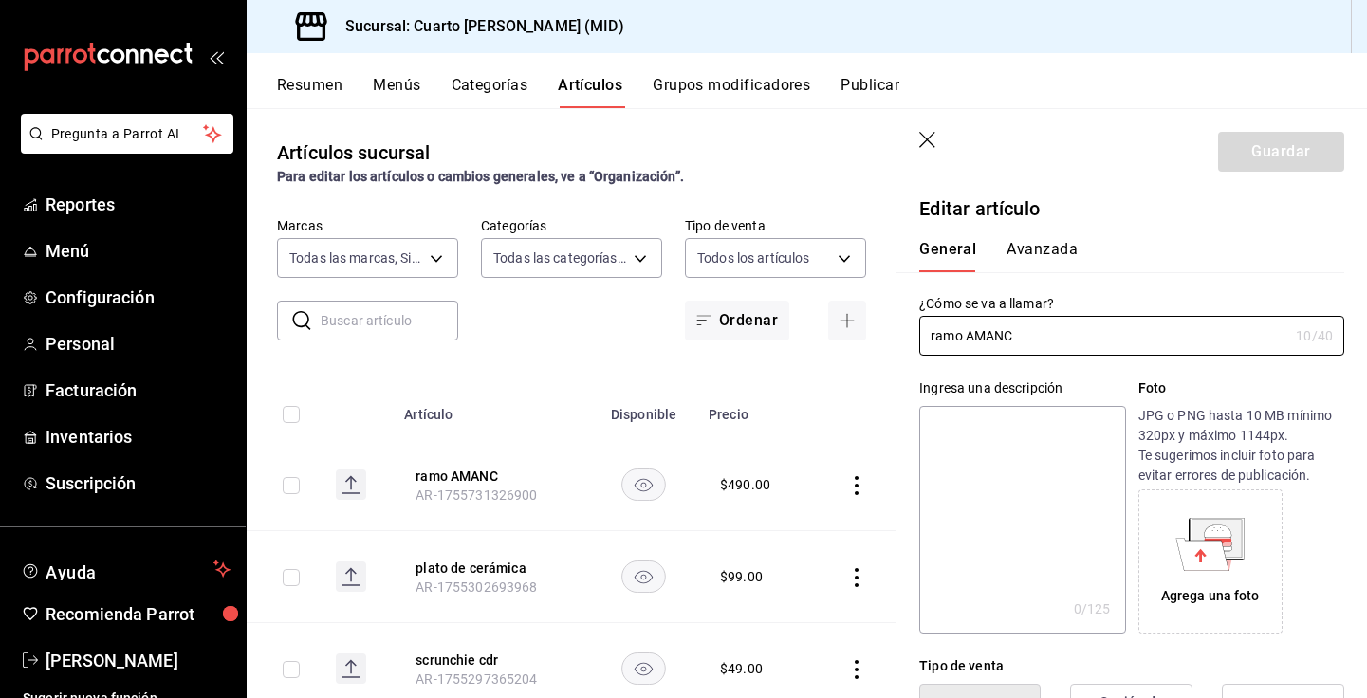
type input "$490.00"
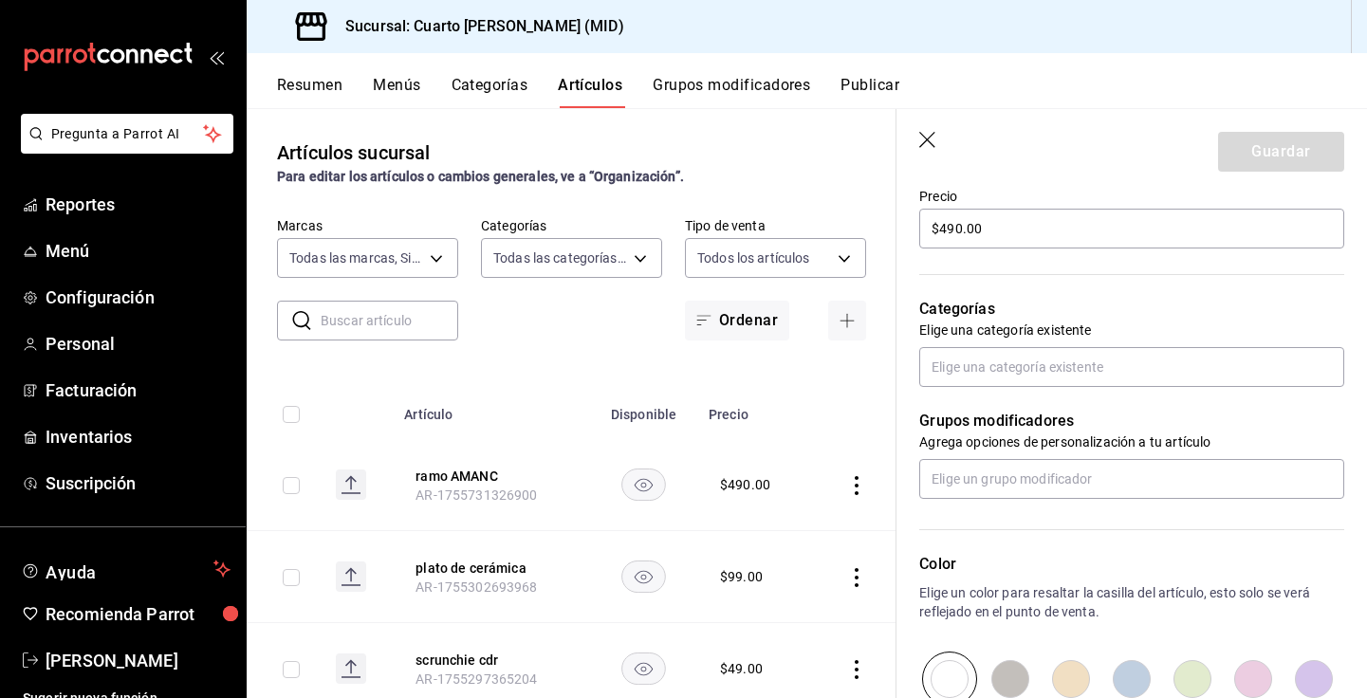
scroll to position [623, 0]
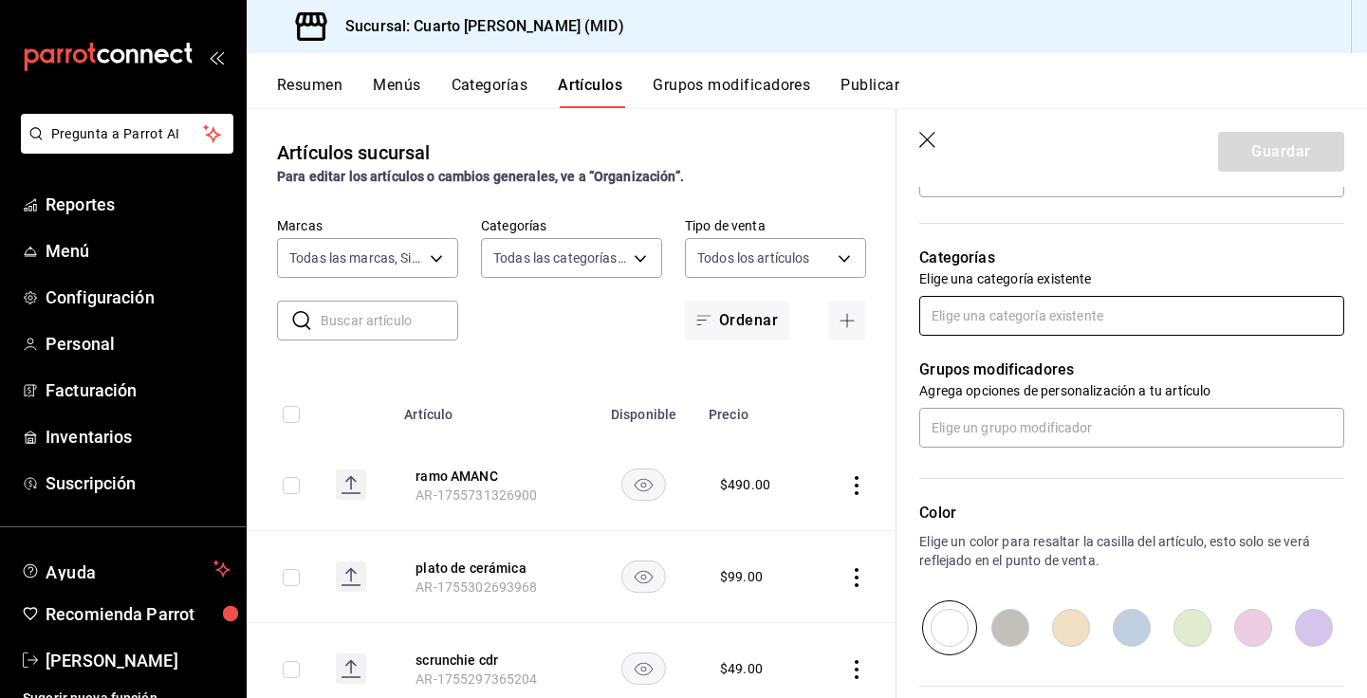
click at [1125, 308] on input "text" at bounding box center [1131, 316] width 425 height 40
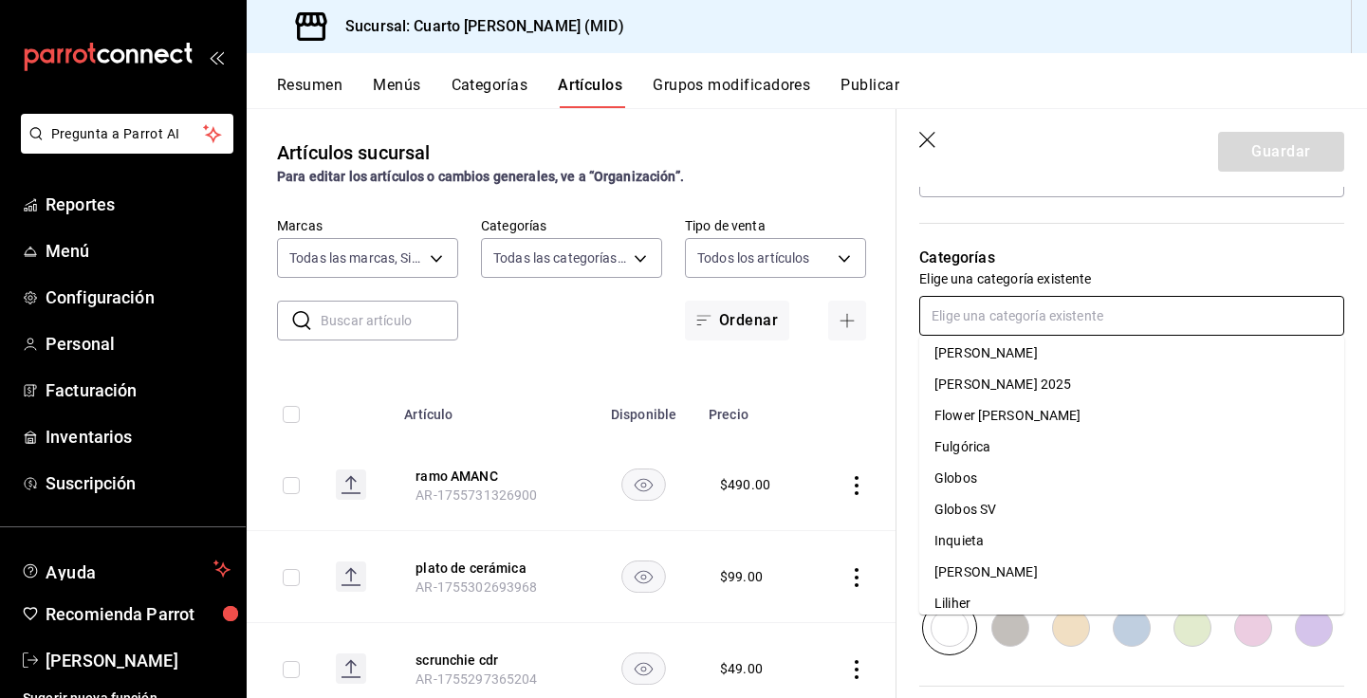
scroll to position [506, 0]
click at [974, 408] on li "Flower Barr" at bounding box center [1131, 416] width 425 height 31
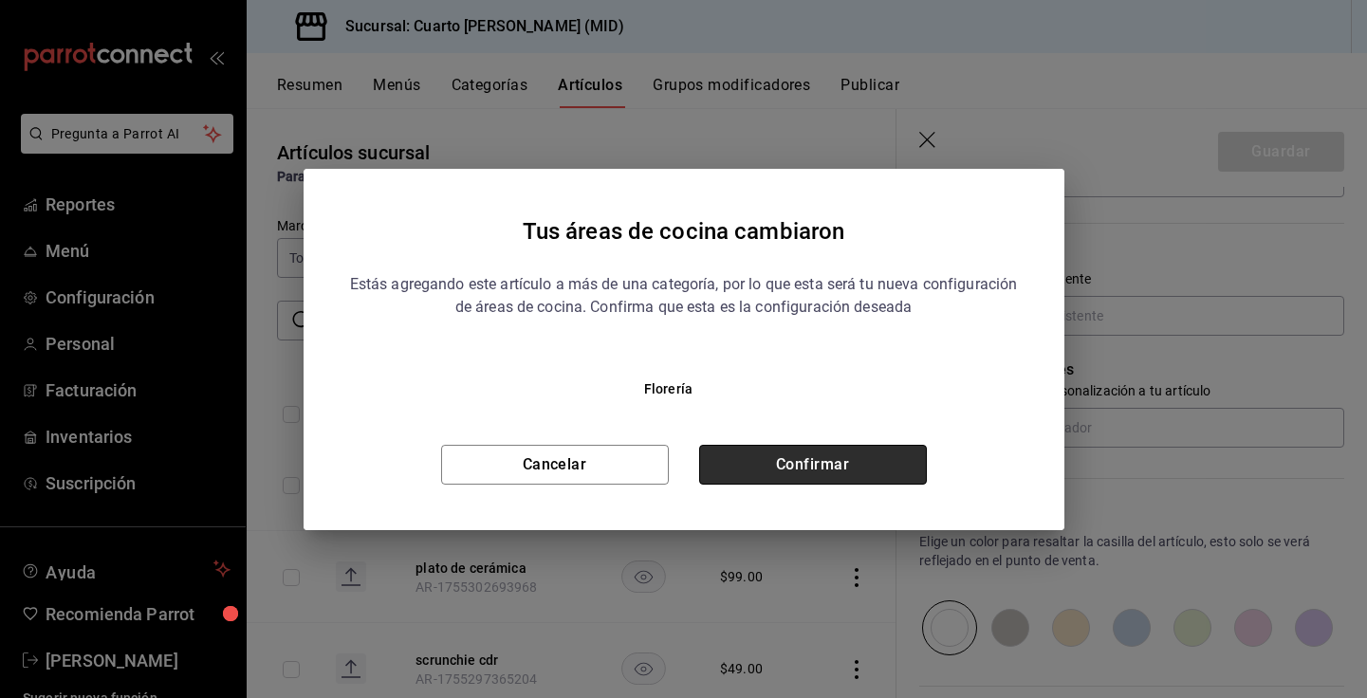
click at [885, 469] on button "Confirmar" at bounding box center [813, 465] width 228 height 40
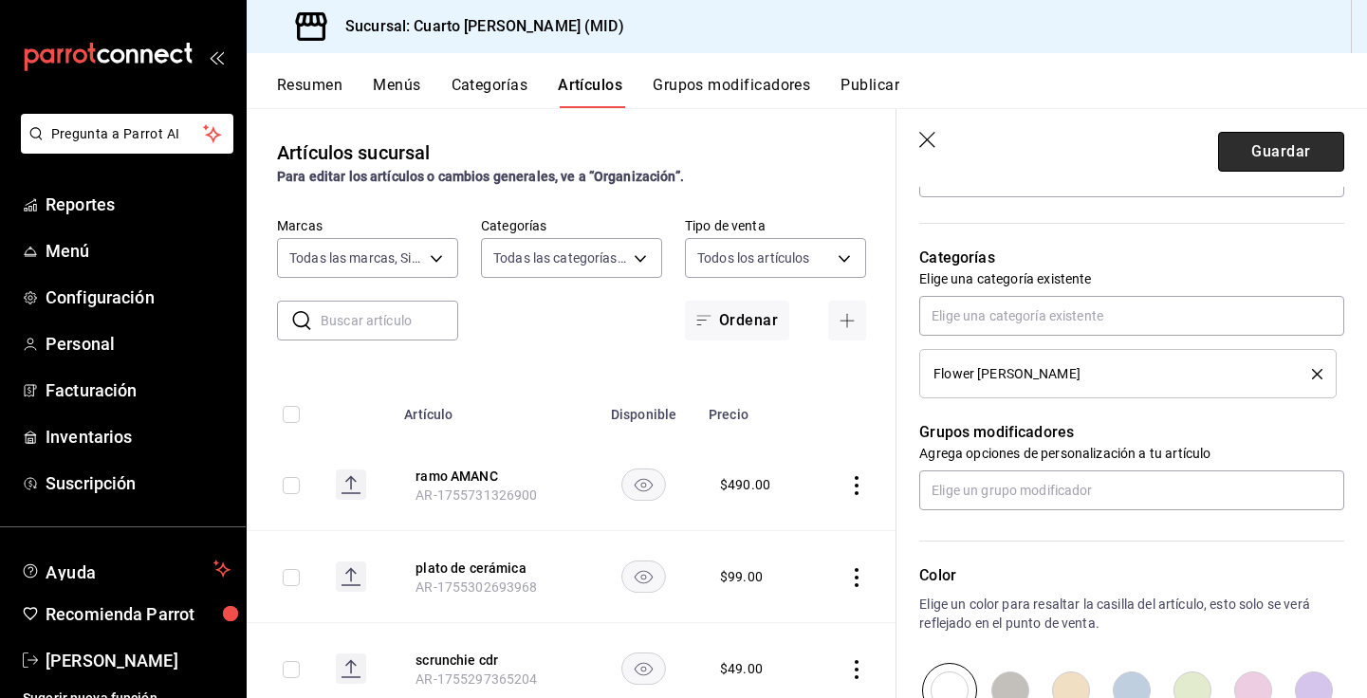
click at [1287, 151] on button "Guardar" at bounding box center [1281, 152] width 126 height 40
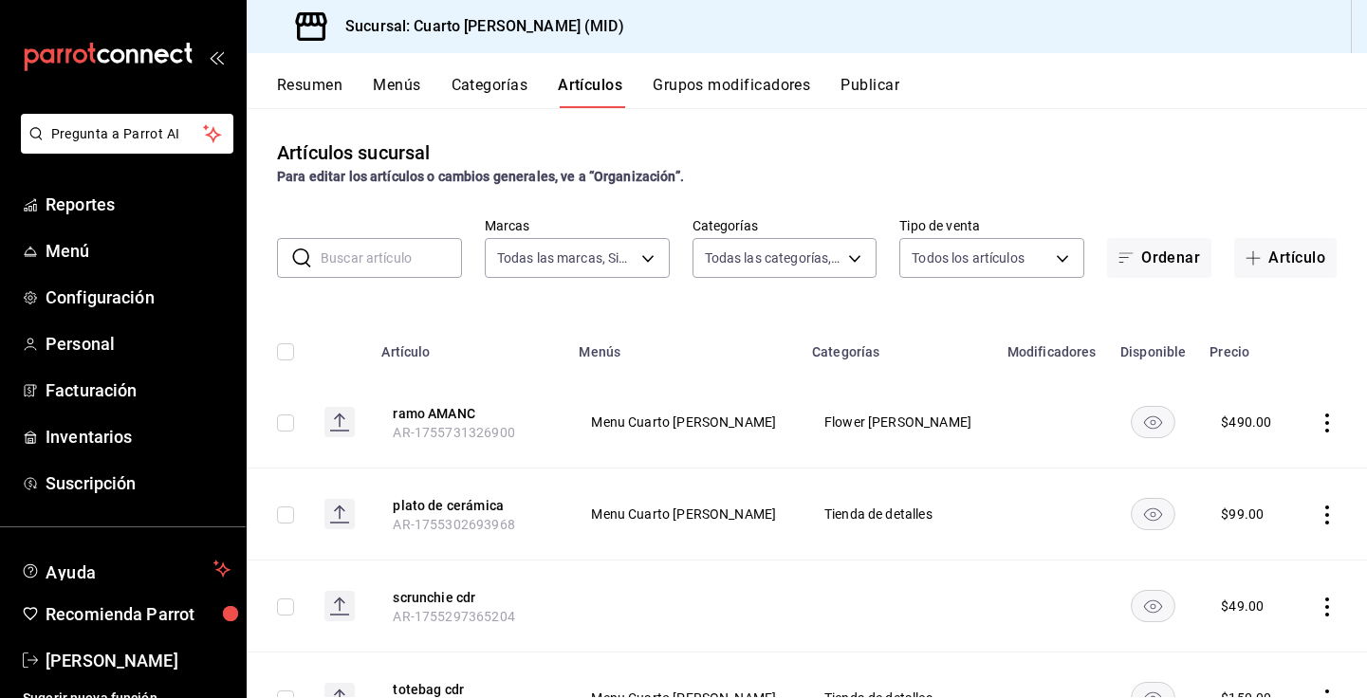
click at [881, 79] on button "Publicar" at bounding box center [870, 92] width 59 height 32
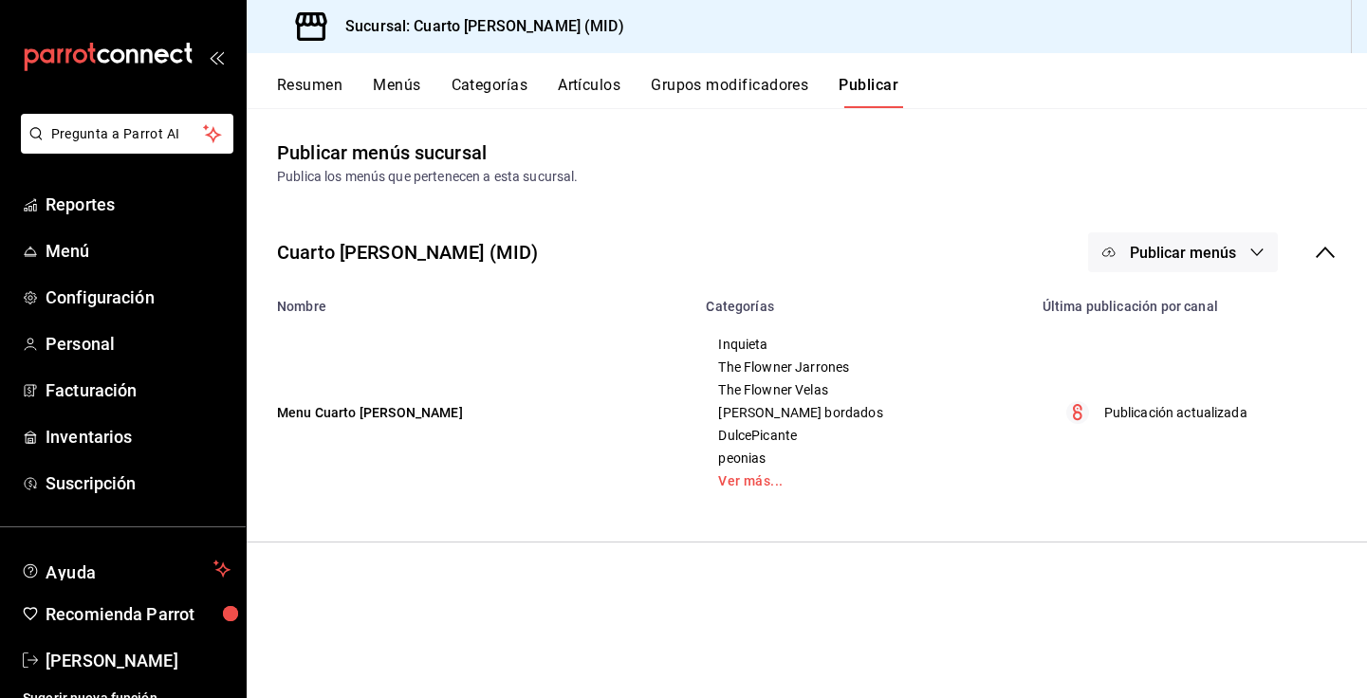
click at [1175, 252] on span "Publicar menús" at bounding box center [1183, 253] width 106 height 18
click at [1194, 311] on span "Punto de venta" at bounding box center [1210, 315] width 91 height 20
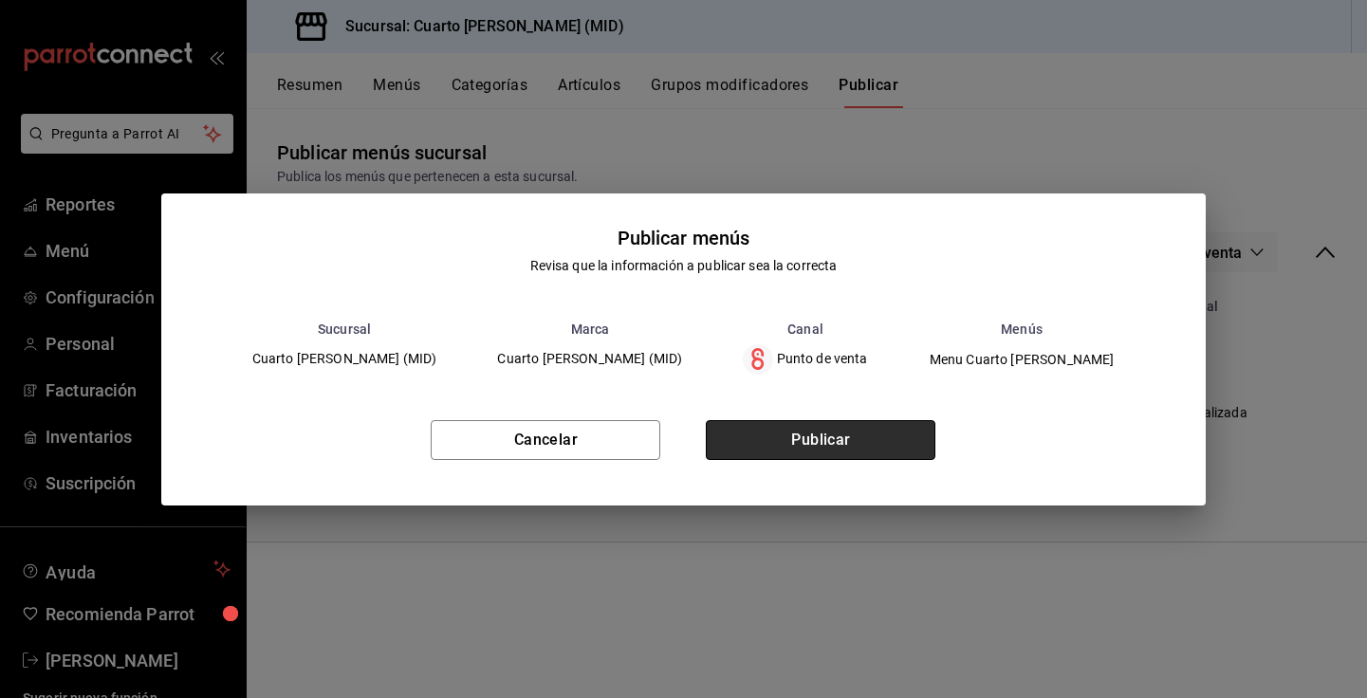
click at [854, 441] on button "Publicar" at bounding box center [821, 440] width 230 height 40
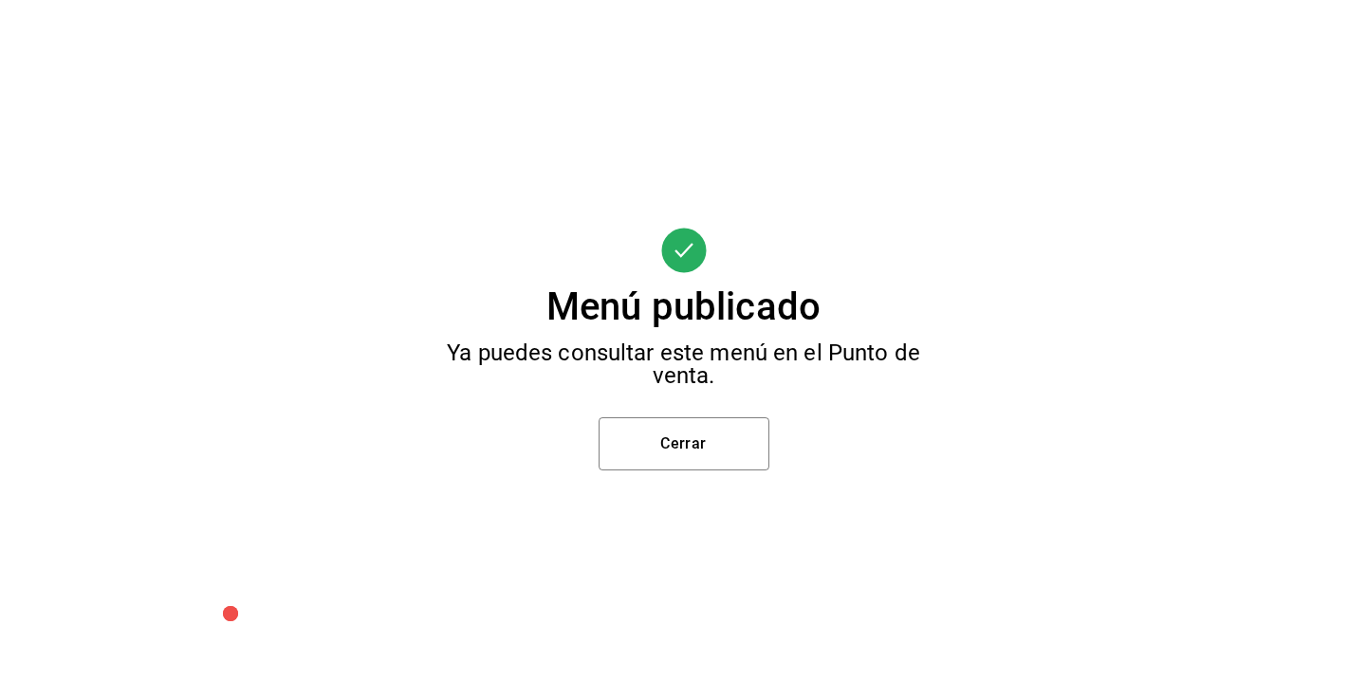
click at [702, 414] on div "Menú publicado Ya puedes consultar este menú en el Punto de venta. Cerrar" at bounding box center [683, 349] width 1367 height 698
click at [712, 437] on button "Cerrar" at bounding box center [684, 443] width 171 height 53
